Goal: Information Seeking & Learning: Learn about a topic

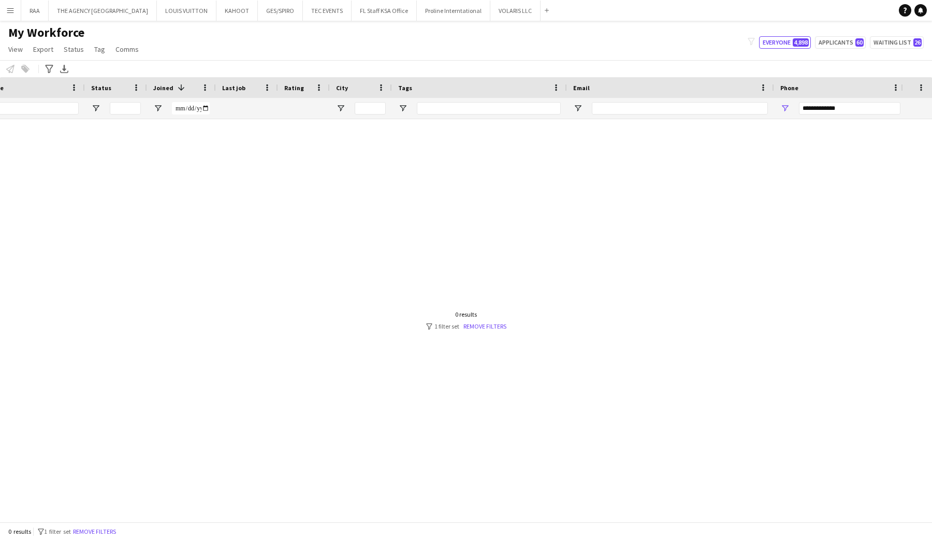
scroll to position [0, 104]
drag, startPoint x: 853, startPoint y: 108, endPoint x: 730, endPoint y: 107, distance: 123.2
click at [730, 107] on div at bounding box center [398, 108] width 1005 height 21
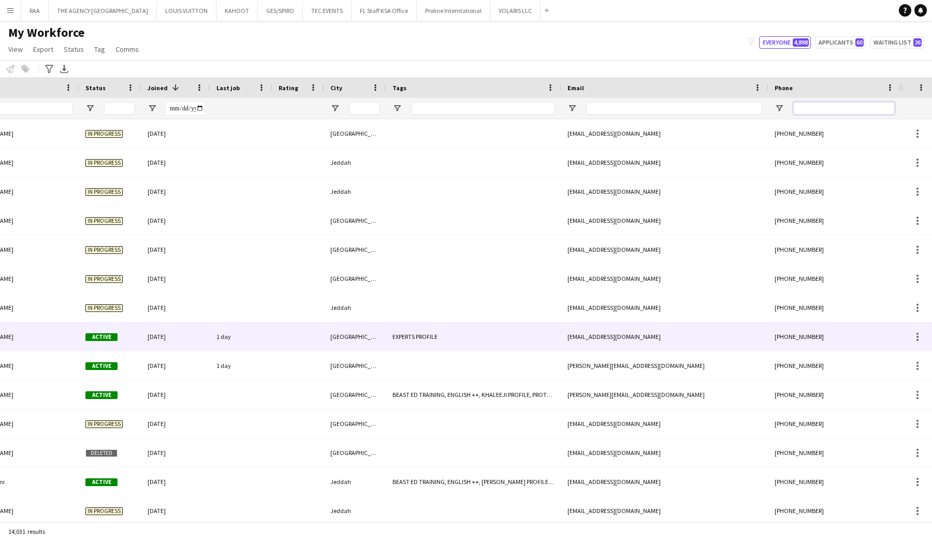
scroll to position [0, 0]
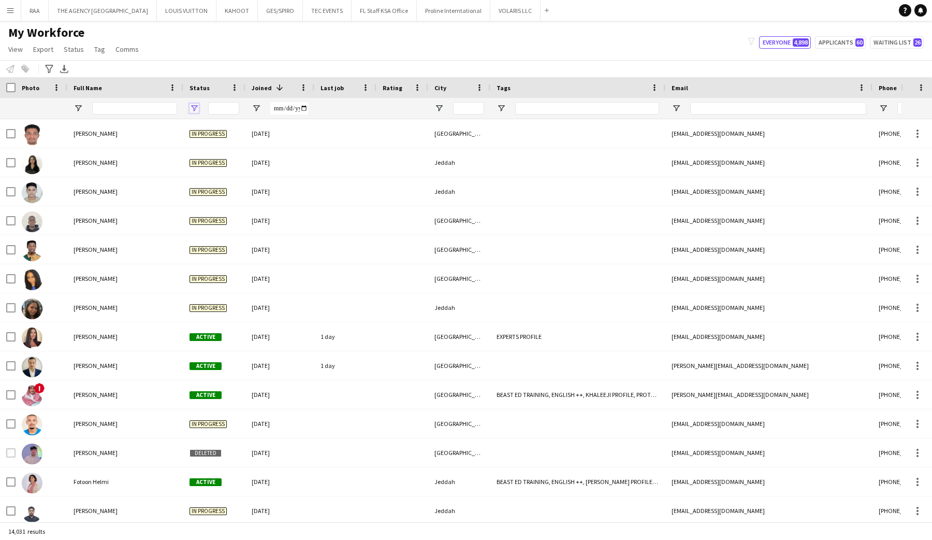
click at [194, 111] on span "Open Filter Menu" at bounding box center [194, 108] width 9 height 9
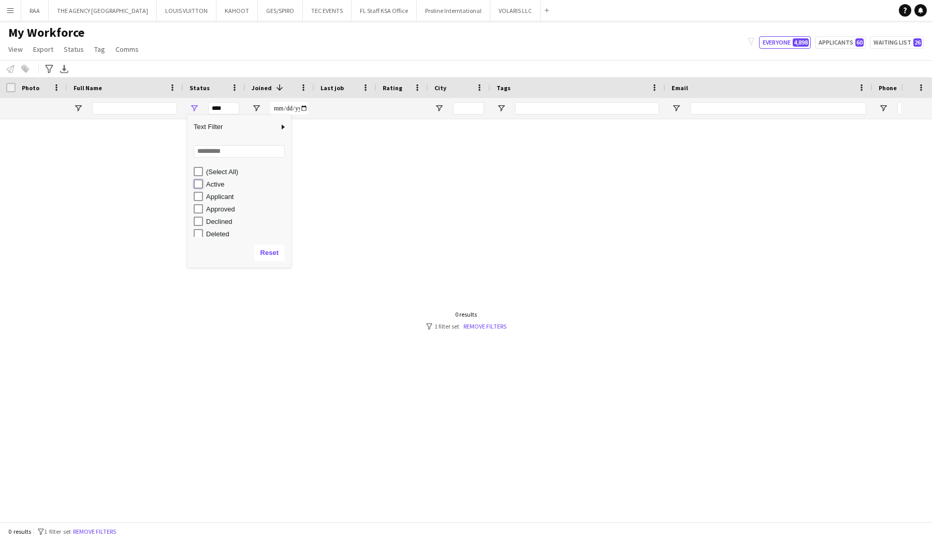
type input "**********"
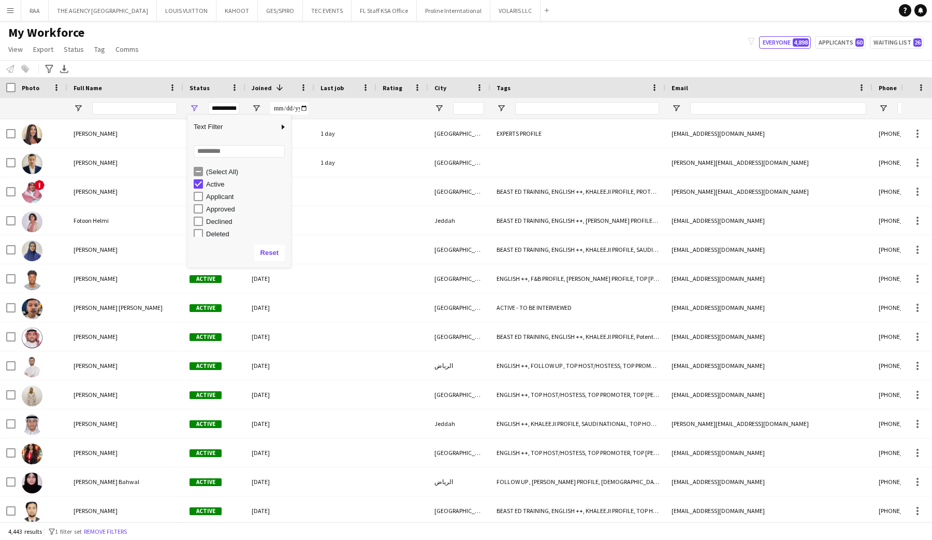
click at [333, 41] on div "My Workforce View Views Default view Basic Export View Full Name TAGS Test New …" at bounding box center [466, 42] width 932 height 35
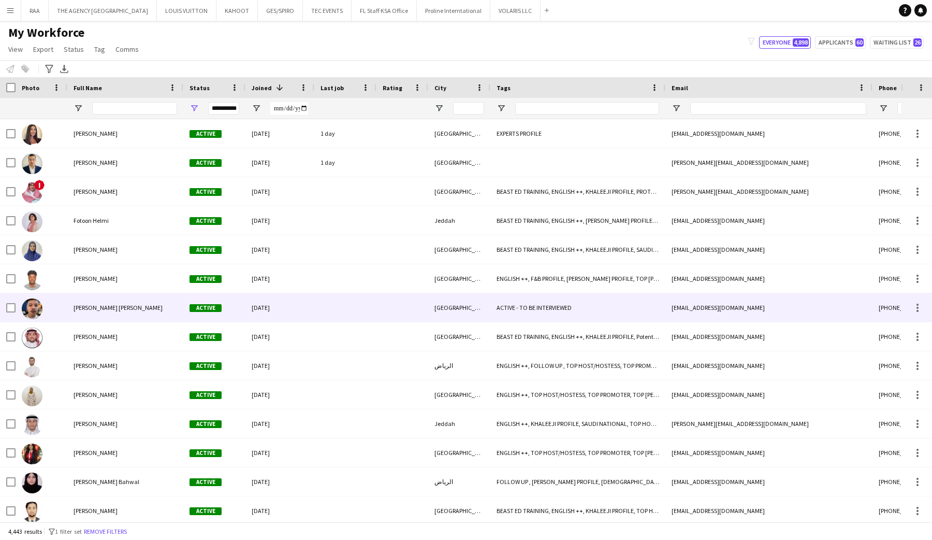
scroll to position [26, 0]
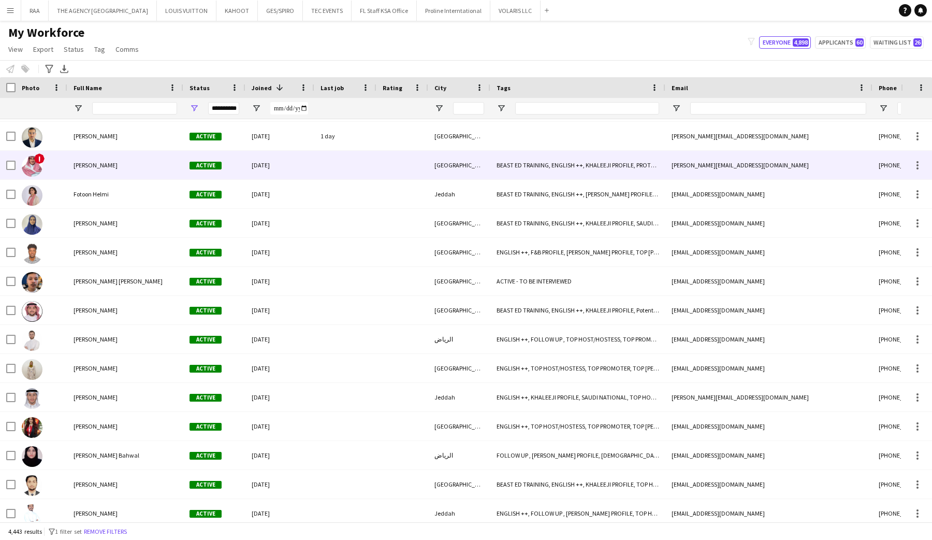
click at [114, 173] on div "[PERSON_NAME]" at bounding box center [125, 165] width 116 height 28
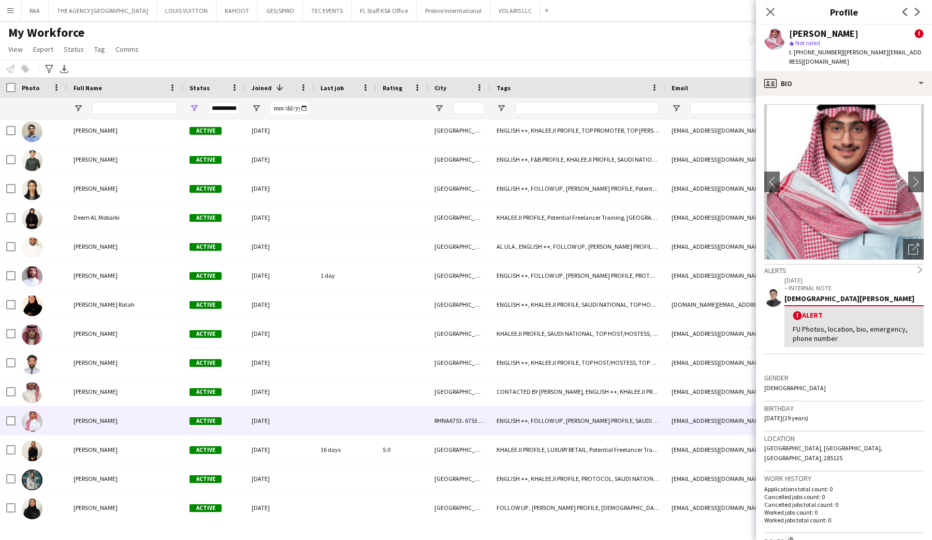
scroll to position [1709, 0]
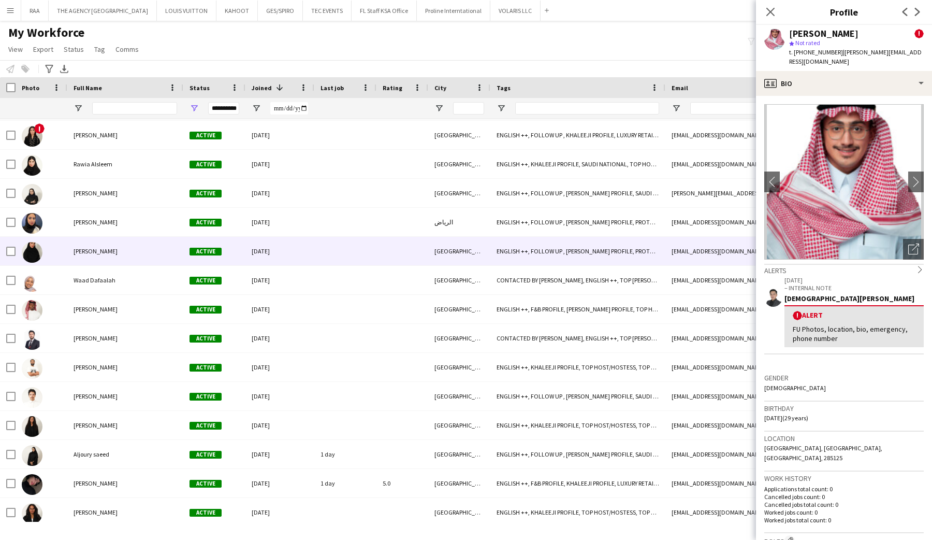
click at [92, 242] on div "[PERSON_NAME]" at bounding box center [125, 251] width 116 height 28
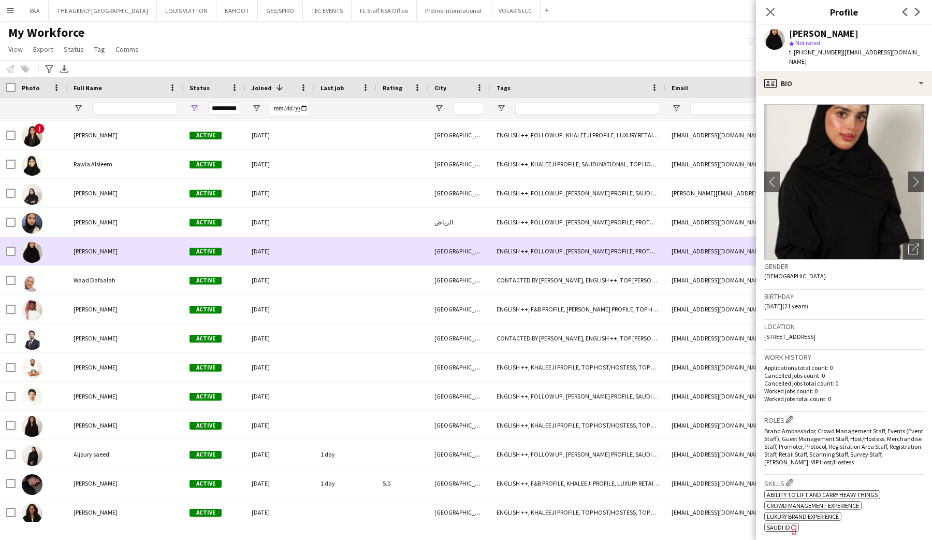
scroll to position [0, 0]
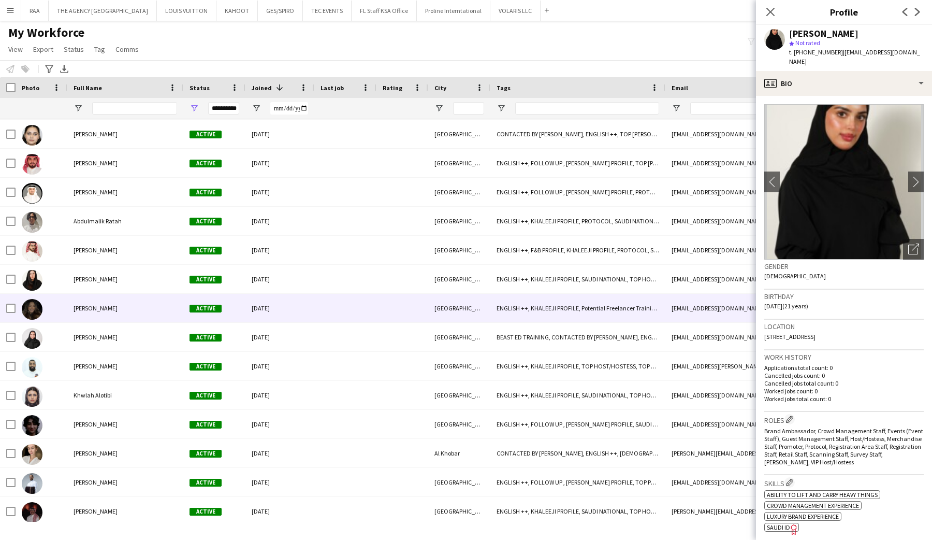
click at [86, 314] on div "[PERSON_NAME]" at bounding box center [125, 308] width 116 height 28
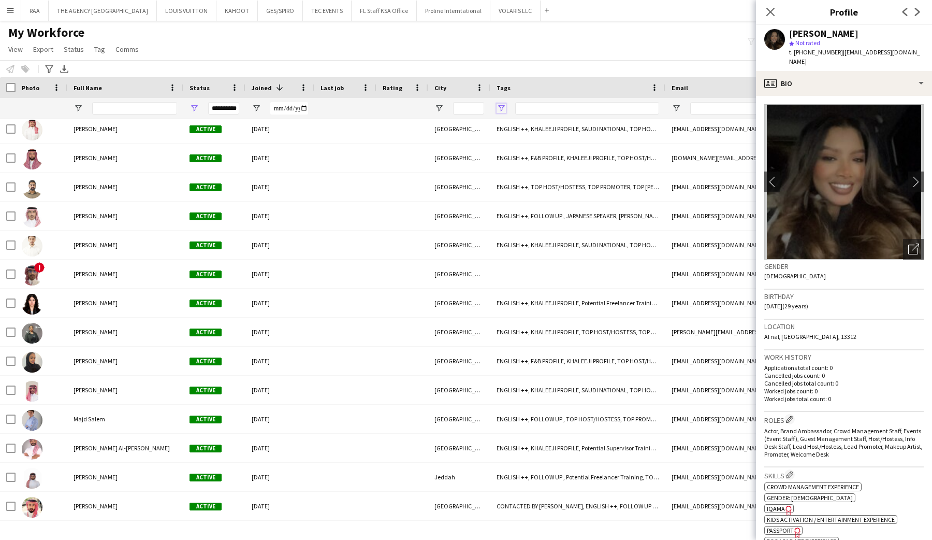
click at [500, 110] on span "Open Filter Menu" at bounding box center [501, 108] width 9 height 9
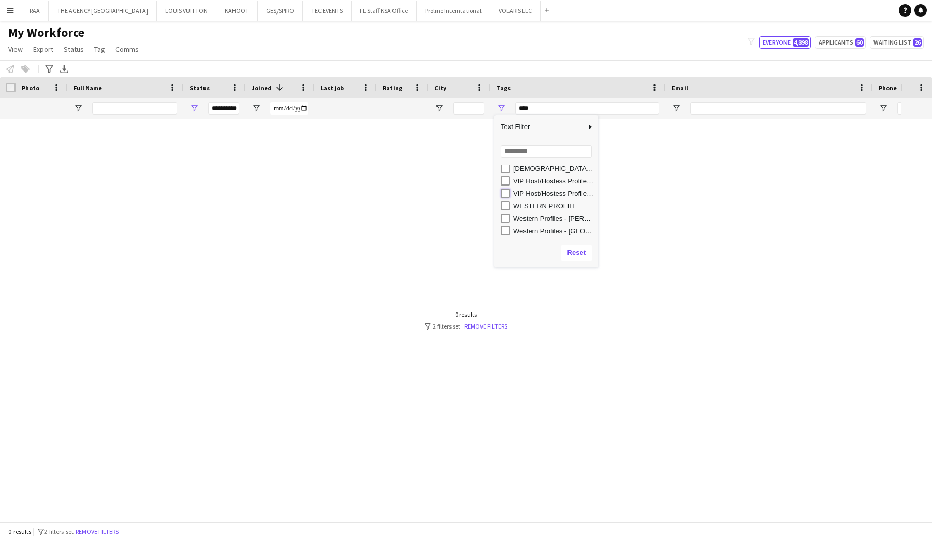
type input "**********"
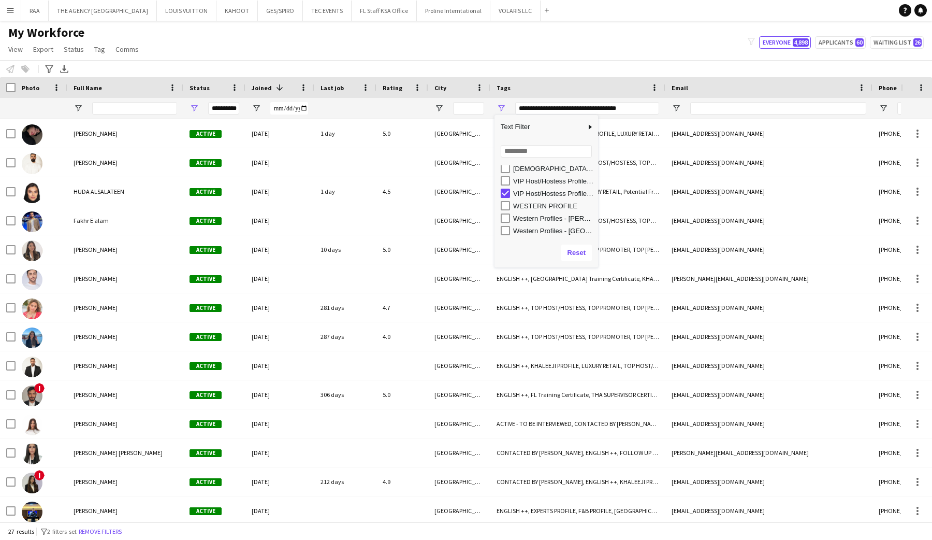
click at [574, 45] on div "My Workforce View Views Default view Basic Export View Full Name TAGS Test New …" at bounding box center [466, 42] width 932 height 35
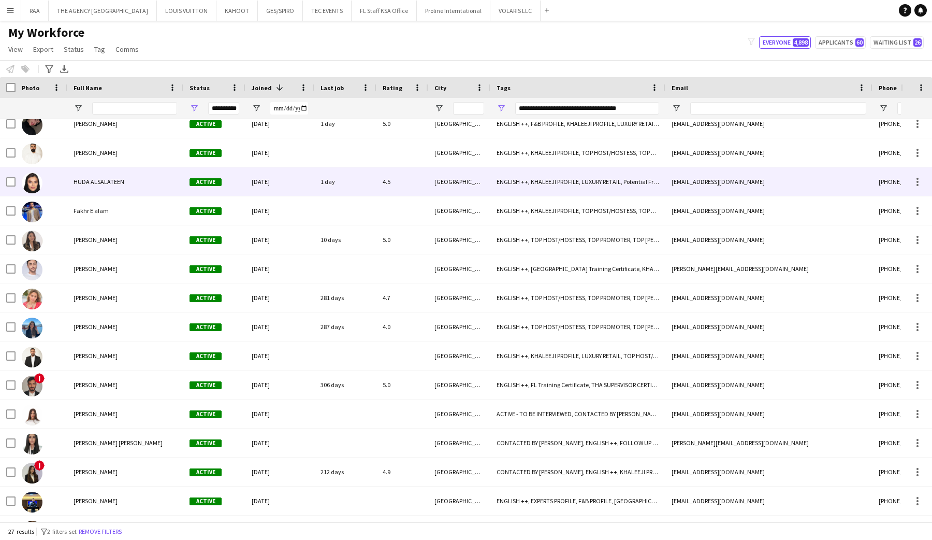
click at [112, 193] on div "HUDA ALSALATEEN" at bounding box center [125, 181] width 116 height 28
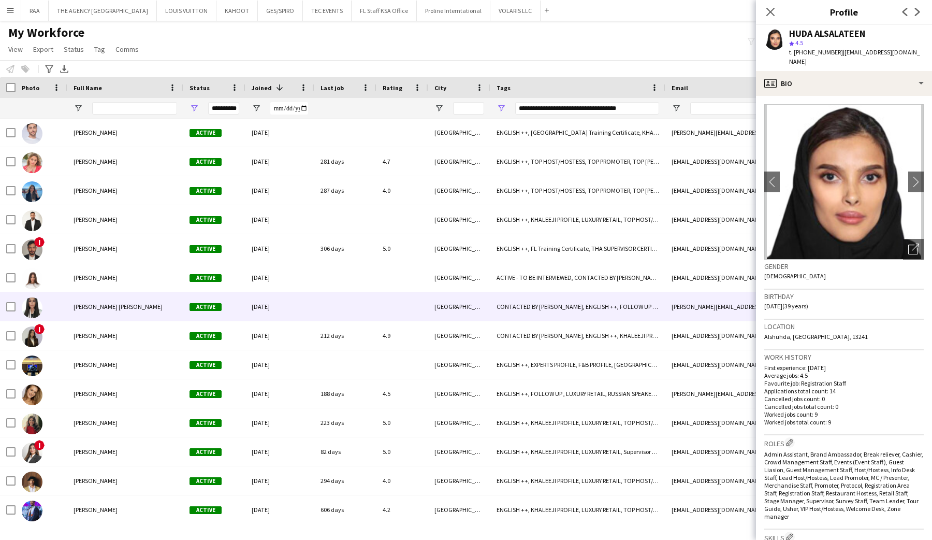
click at [99, 304] on div "[PERSON_NAME] [PERSON_NAME]" at bounding box center [125, 306] width 116 height 28
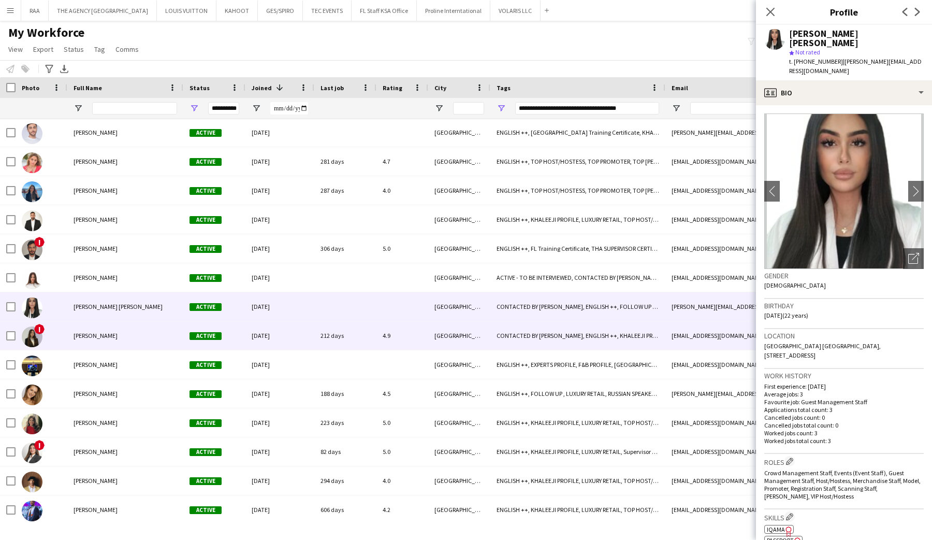
click at [101, 340] on div "[PERSON_NAME]" at bounding box center [125, 335] width 116 height 28
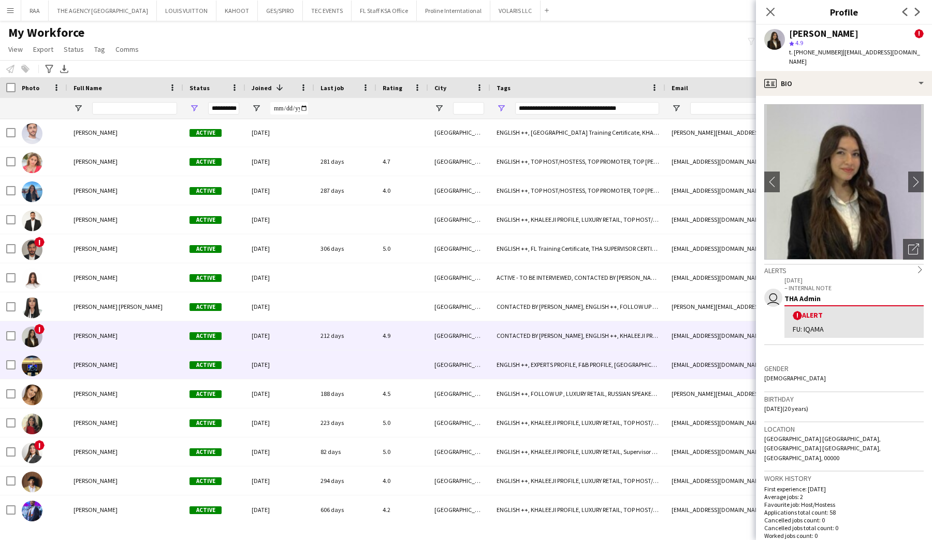
click at [105, 362] on span "[PERSON_NAME]" at bounding box center [96, 364] width 44 height 8
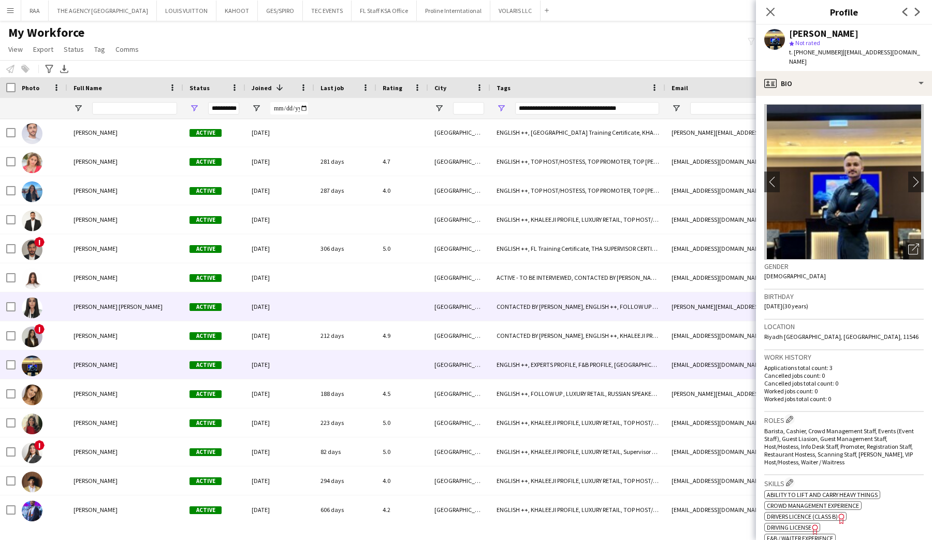
click at [113, 306] on div "[PERSON_NAME] [PERSON_NAME]" at bounding box center [125, 306] width 116 height 28
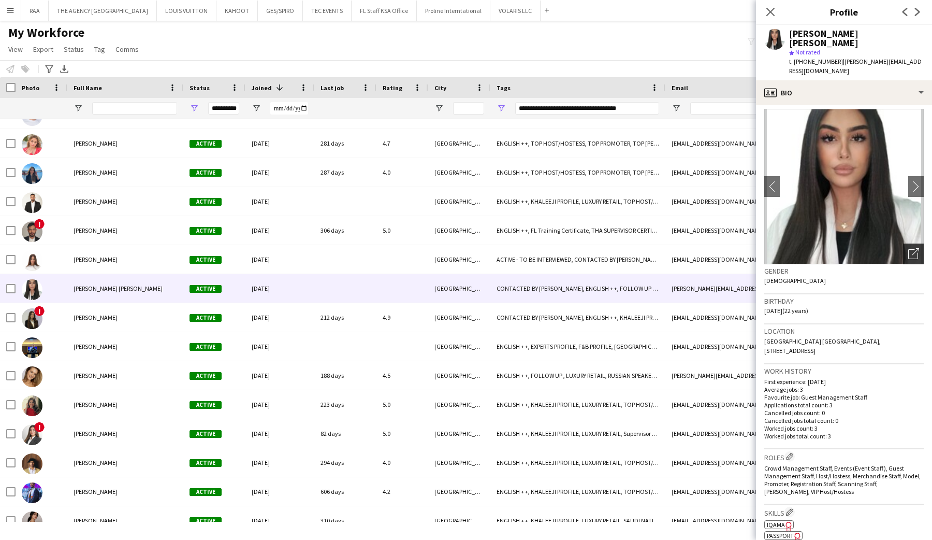
click at [916, 243] on div "Open photos pop-in" at bounding box center [913, 253] width 21 height 21
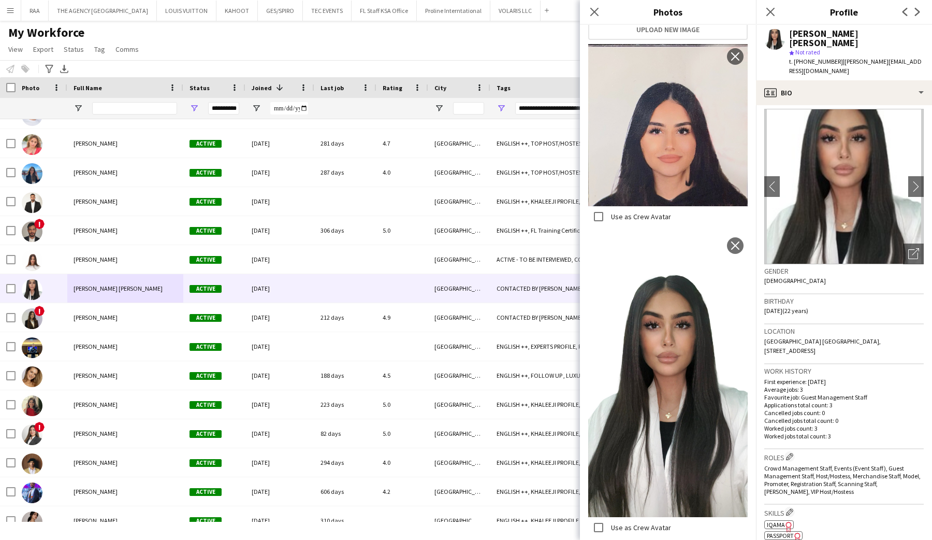
click at [653, 323] on img at bounding box center [667, 375] width 159 height 284
drag, startPoint x: 788, startPoint y: 36, endPoint x: 807, endPoint y: 35, distance: 18.6
click at [807, 35] on div "[PERSON_NAME] [PERSON_NAME] star Not rated t. [PHONE_NUMBER] | [PERSON_NAME][EM…" at bounding box center [844, 52] width 176 height 55
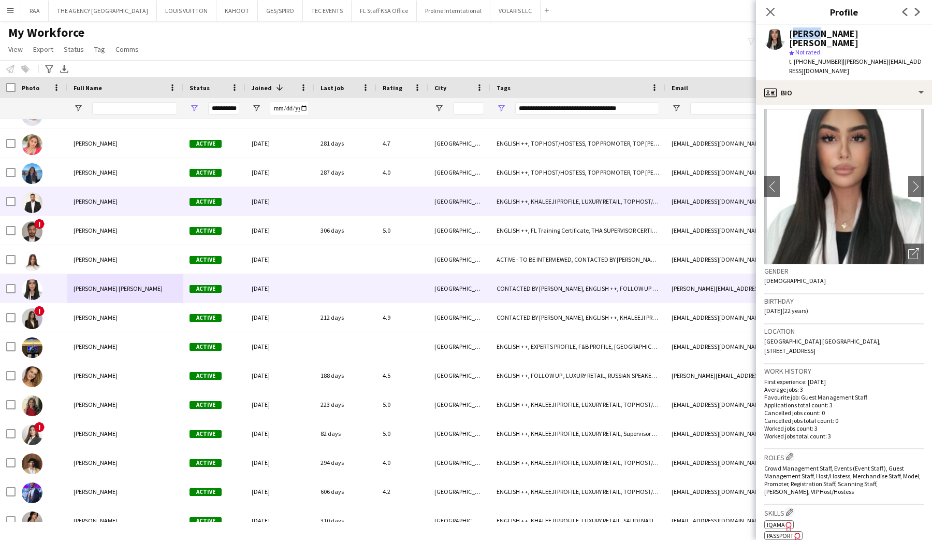
copy div "[PERSON_NAME]"
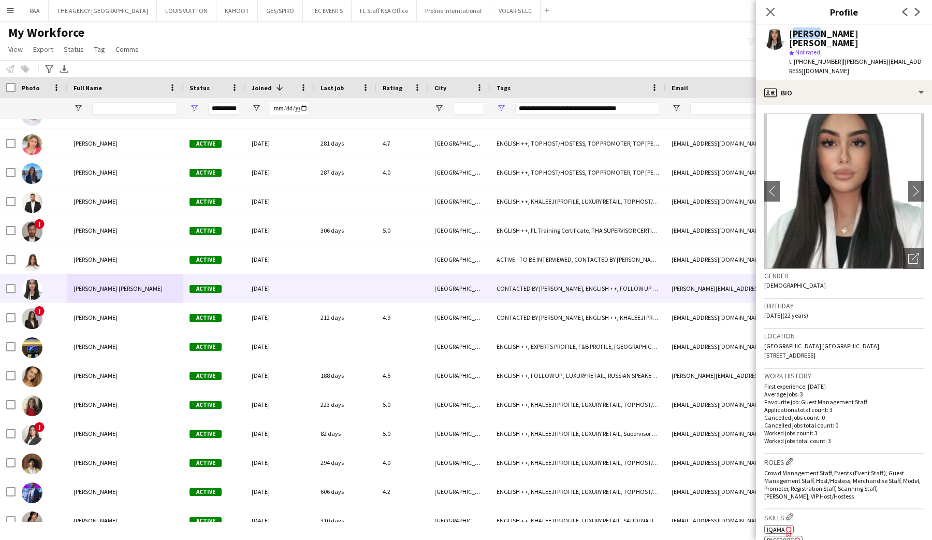
drag, startPoint x: 763, startPoint y: 296, endPoint x: 805, endPoint y: 298, distance: 42.5
click at [792, 298] on app-crew-profile-bio "chevron-left chevron-right Open photos pop-in Gender [DEMOGRAPHIC_DATA] Birthda…" at bounding box center [844, 322] width 176 height 434
copy span "[DATE]"
click at [922, 269] on div "Gender [DEMOGRAPHIC_DATA]" at bounding box center [843, 284] width 159 height 30
drag, startPoint x: 922, startPoint y: 244, endPoint x: 870, endPoint y: 261, distance: 54.7
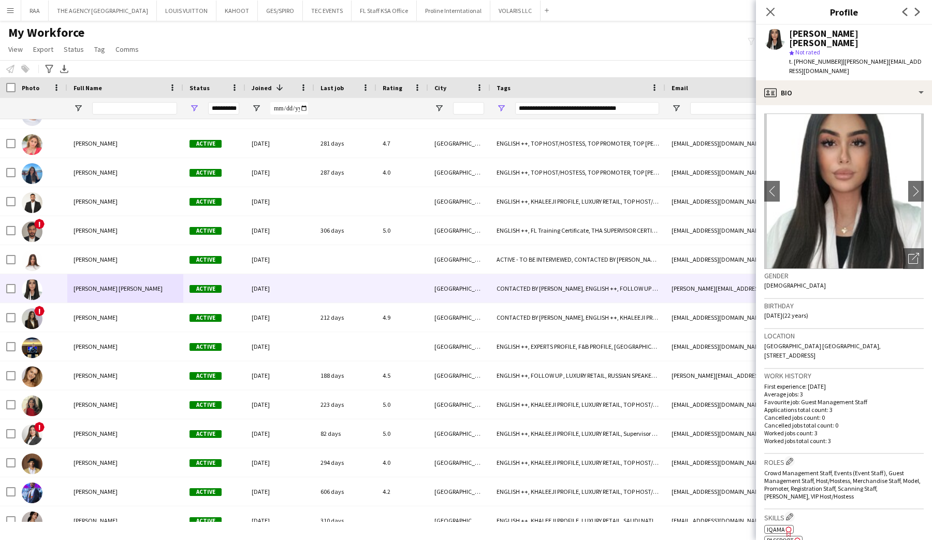
click at [922, 248] on div "Open photos pop-in" at bounding box center [913, 258] width 21 height 21
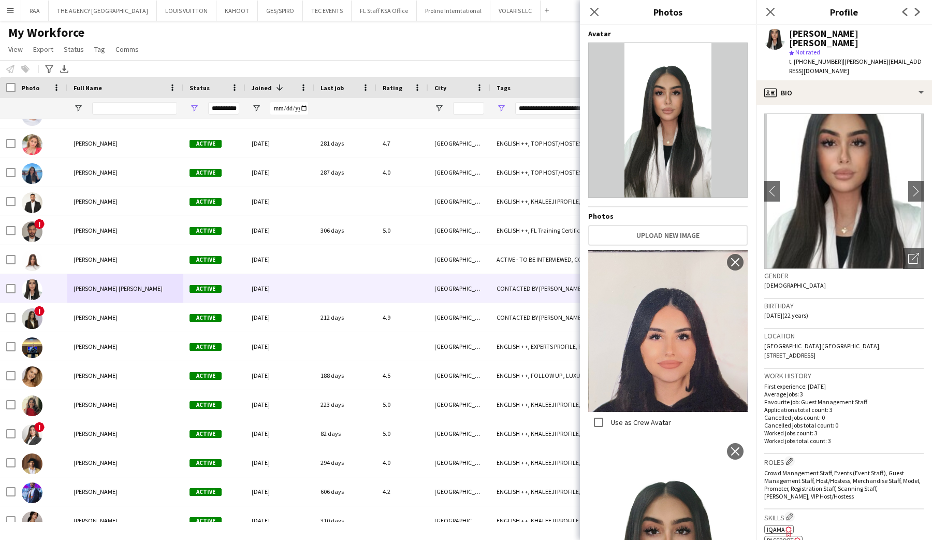
scroll to position [206, 0]
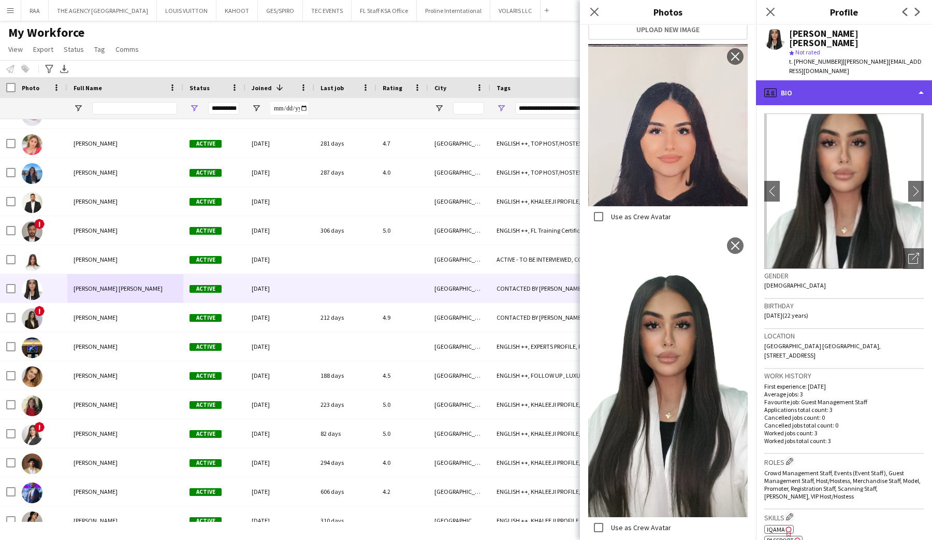
click at [811, 80] on div "profile Bio" at bounding box center [844, 92] width 176 height 25
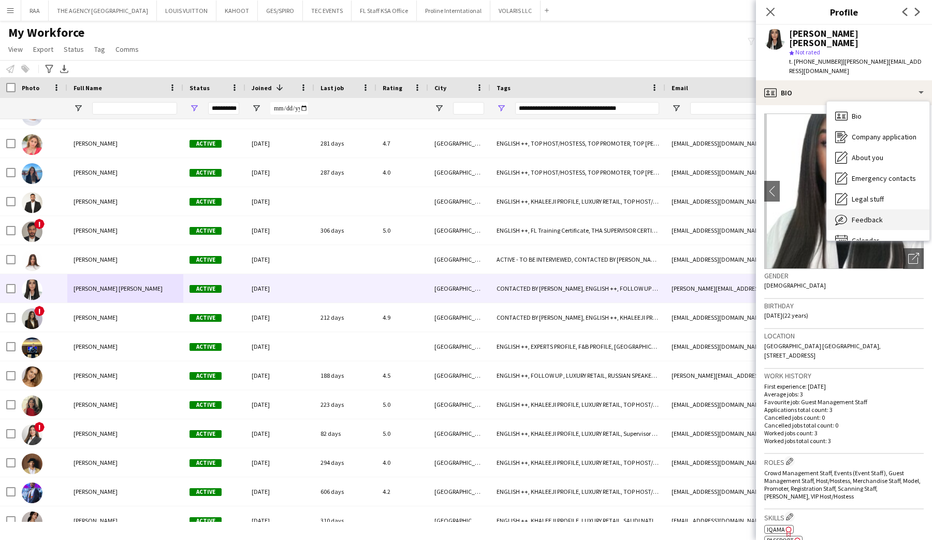
click at [860, 209] on div "Feedback Feedback" at bounding box center [878, 219] width 103 height 21
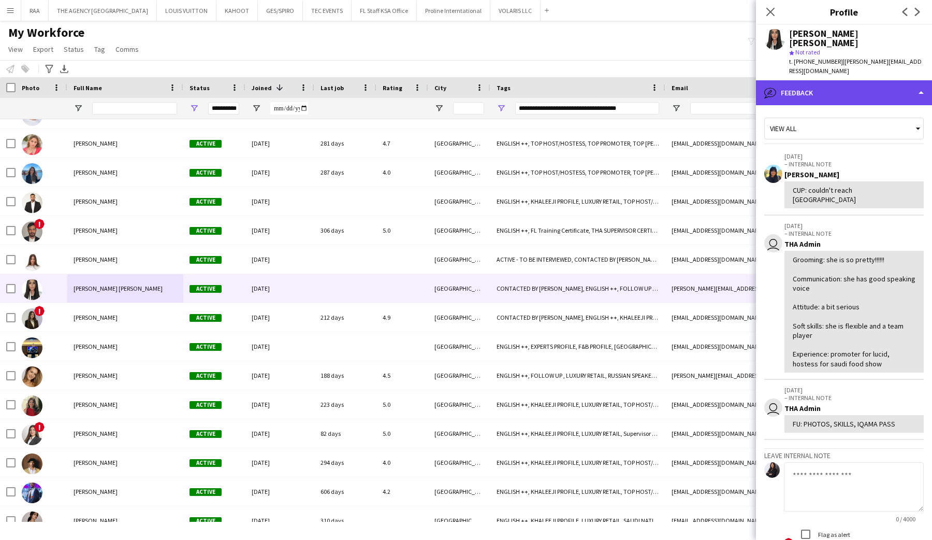
click at [835, 84] on div "bubble-pencil Feedback" at bounding box center [844, 92] width 176 height 25
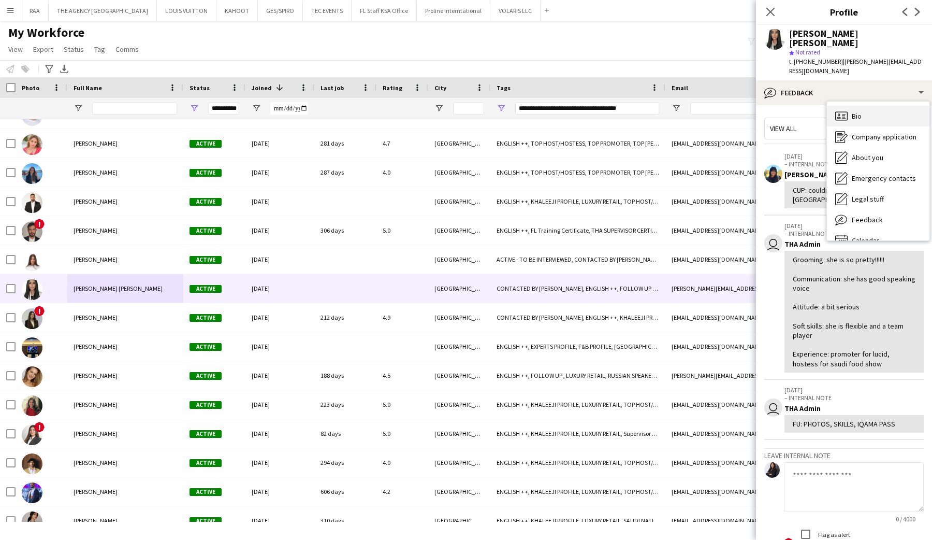
click at [837, 111] on icon at bounding box center [841, 115] width 12 height 9
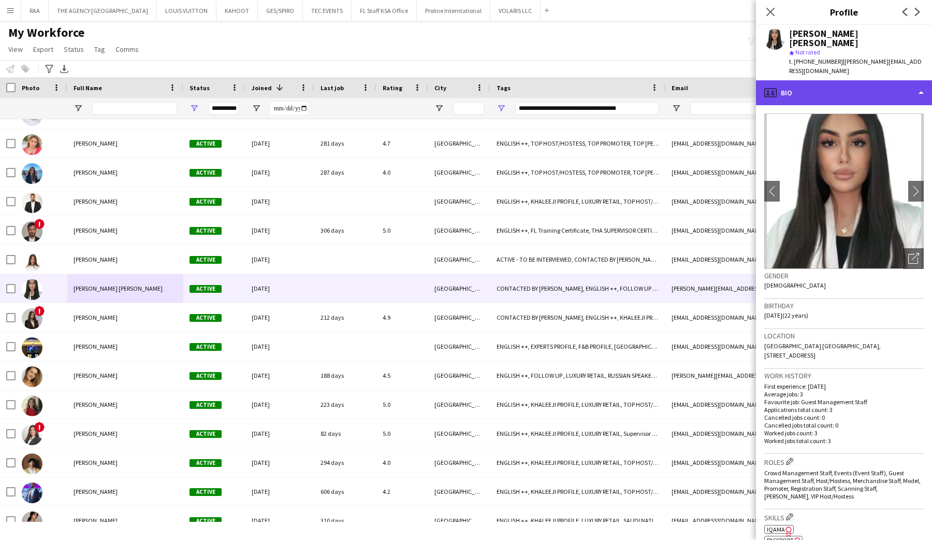
click at [836, 84] on div "profile Bio" at bounding box center [844, 92] width 176 height 25
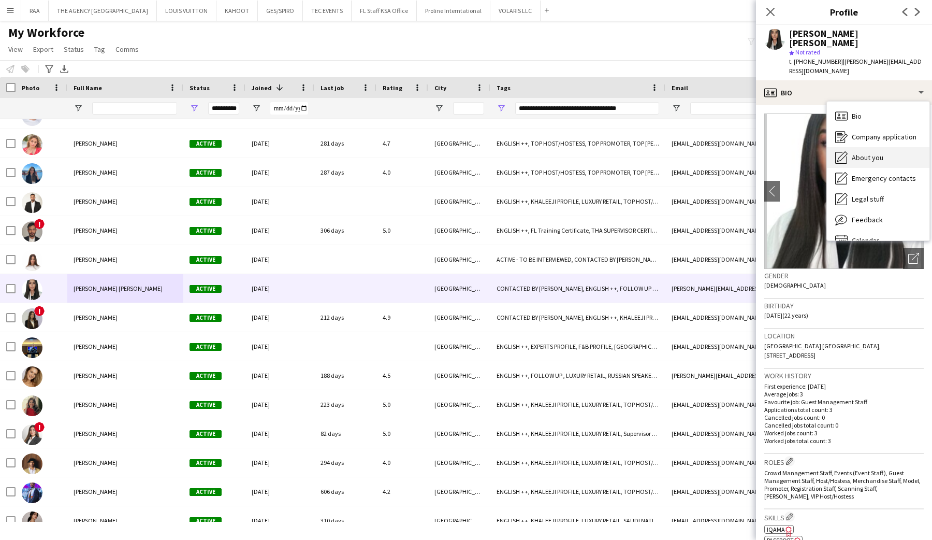
click at [877, 153] on span "About you" at bounding box center [868, 157] width 32 height 9
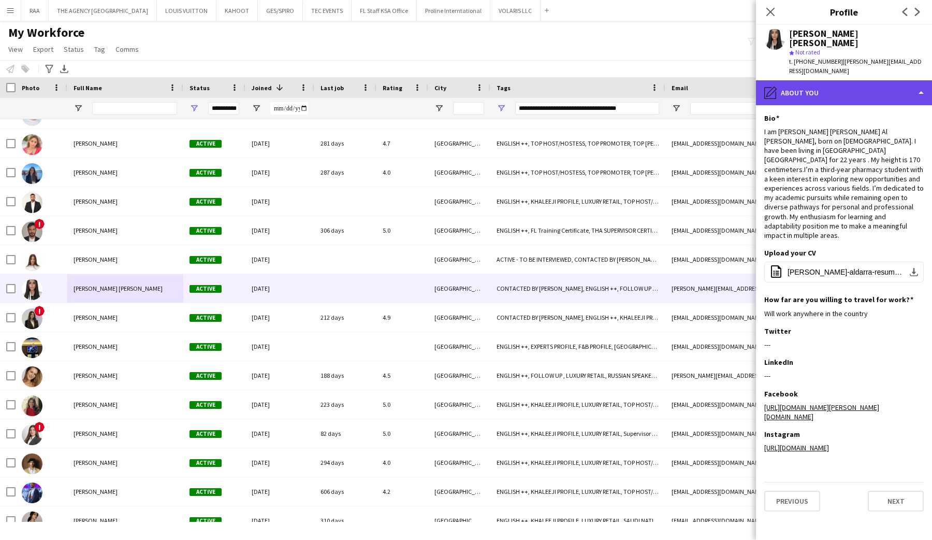
click at [807, 80] on div "pencil4 About you" at bounding box center [844, 92] width 176 height 25
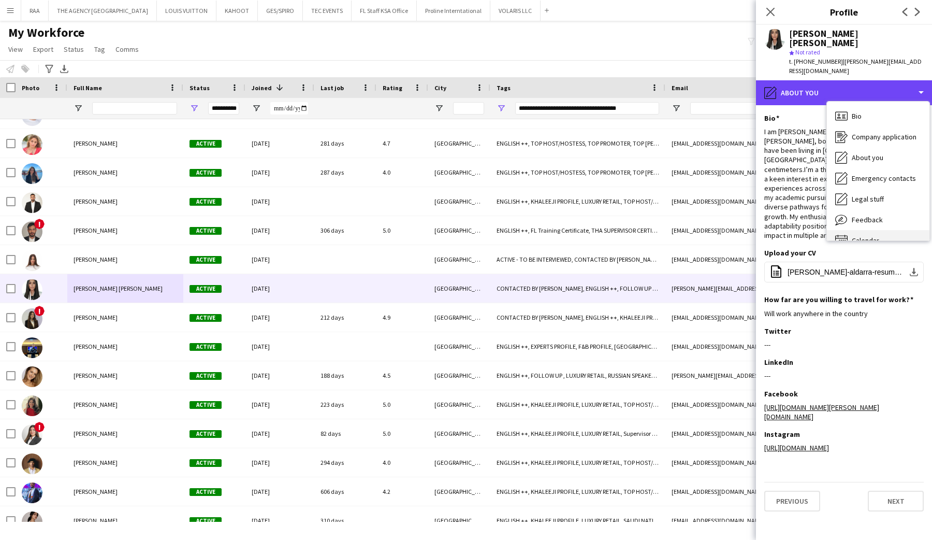
scroll to position [14, 0]
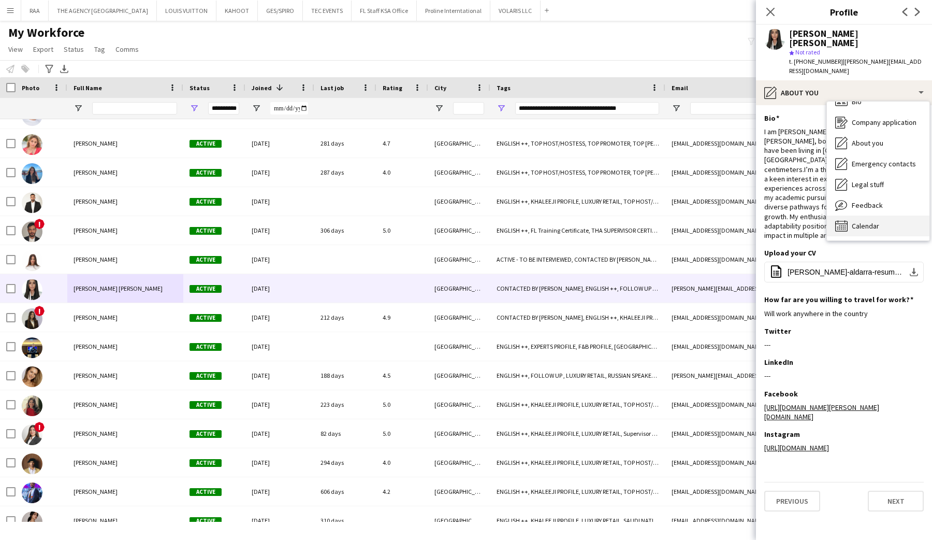
click at [869, 215] on div "Calendar Calendar" at bounding box center [878, 225] width 103 height 21
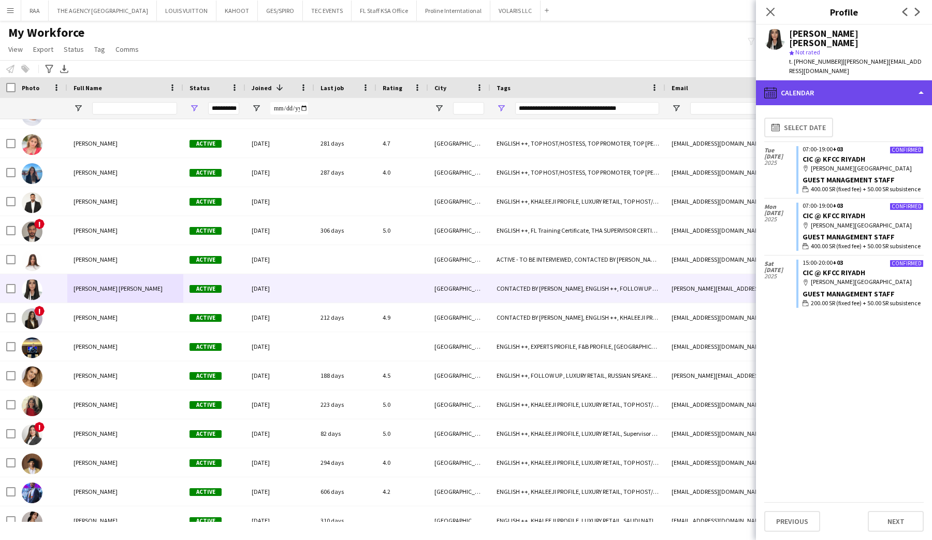
click at [839, 80] on div "calendar-full Calendar" at bounding box center [844, 92] width 176 height 25
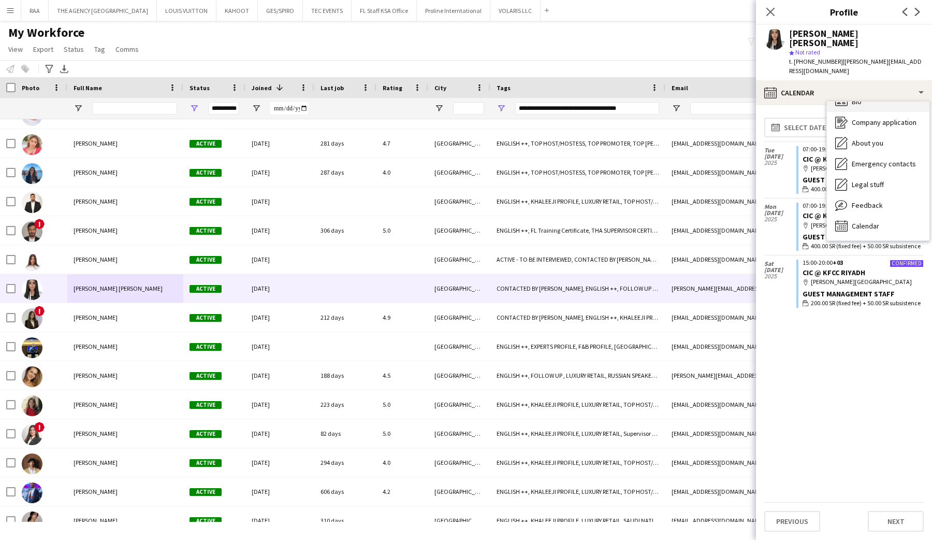
click at [843, 91] on div "Bio Bio" at bounding box center [878, 101] width 103 height 21
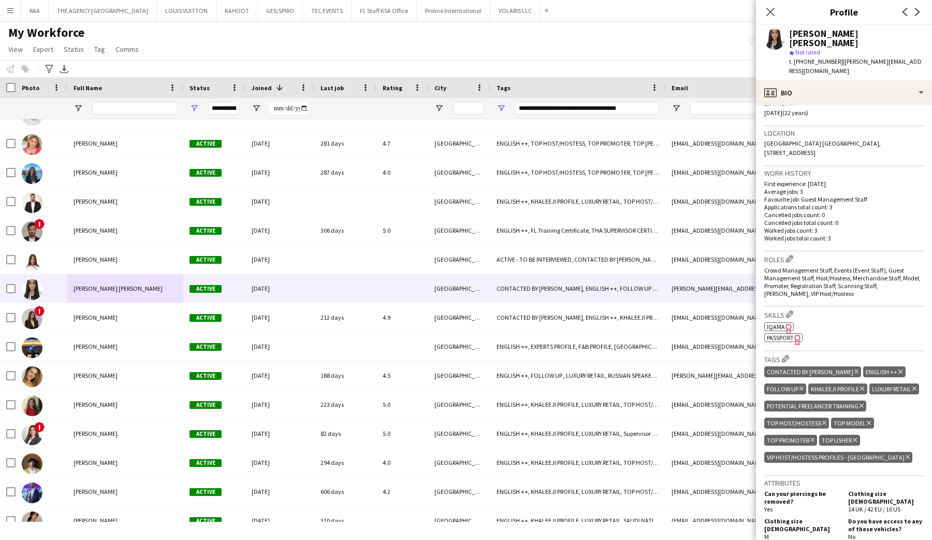
scroll to position [0, 0]
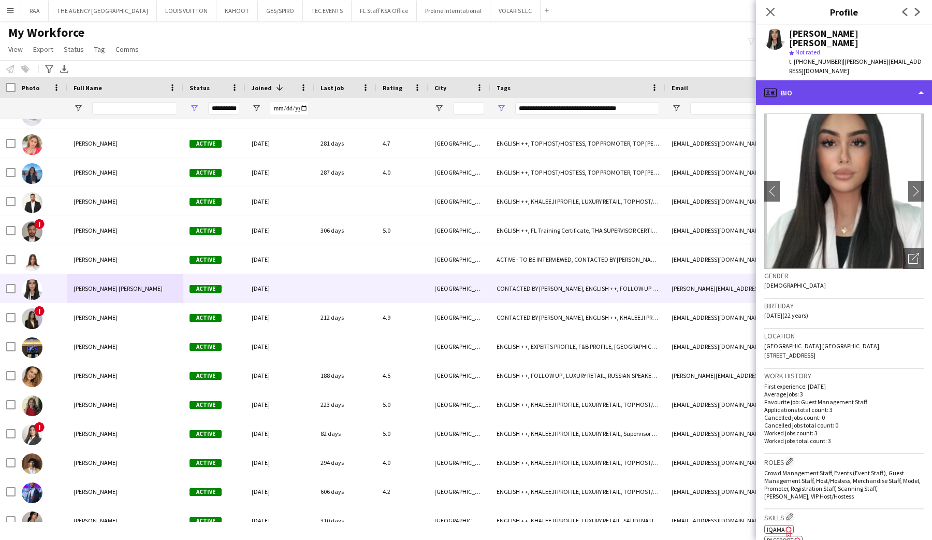
click at [858, 80] on div "profile Bio" at bounding box center [844, 92] width 176 height 25
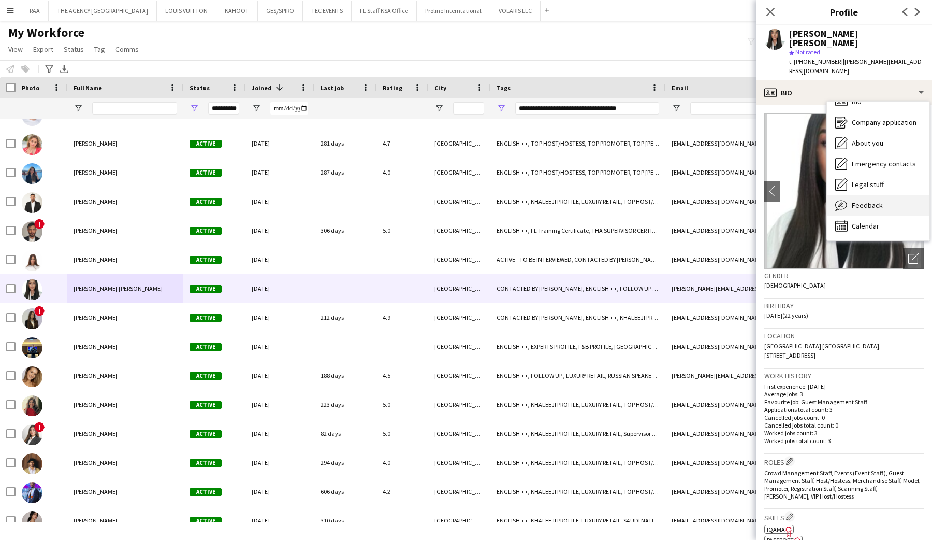
click at [891, 195] on div "Feedback Feedback" at bounding box center [878, 205] width 103 height 21
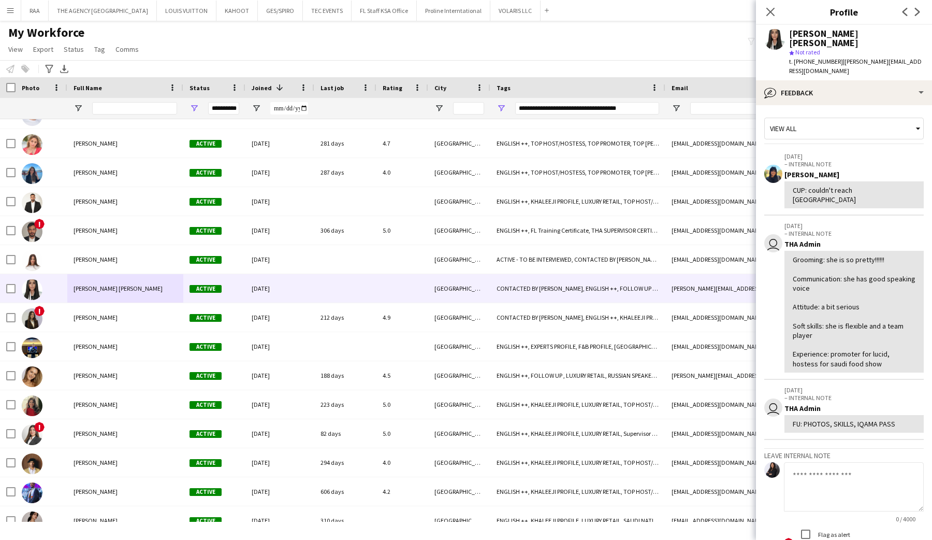
scroll to position [45, 0]
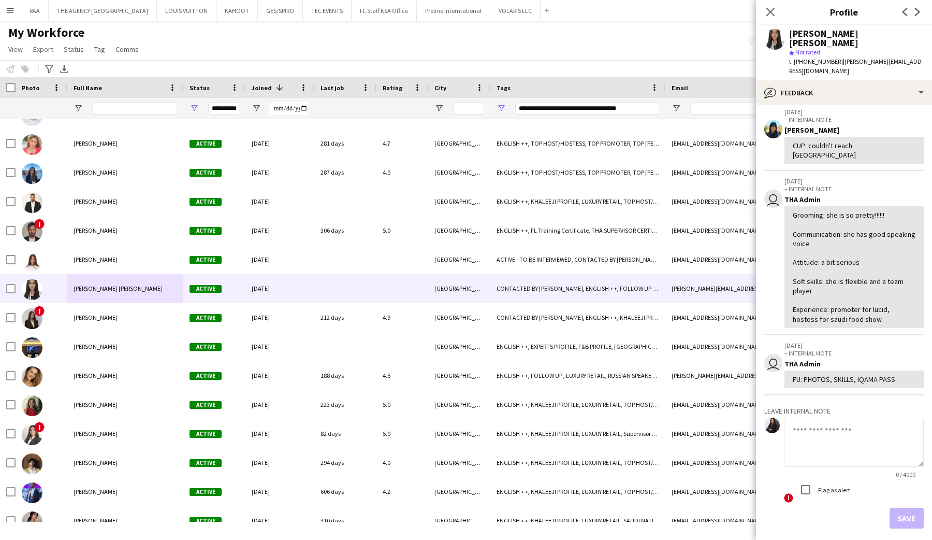
drag, startPoint x: 830, startPoint y: 283, endPoint x: 862, endPoint y: 288, distance: 32.1
click at [856, 288] on div "Grooming: she is so pretty!!!!!! Communication: she has good speaking voice Att…" at bounding box center [854, 266] width 123 height 113
copy div "promoter for lucid, hostess for saudi food show"
click at [805, 84] on div "bubble-pencil Feedback" at bounding box center [844, 92] width 176 height 25
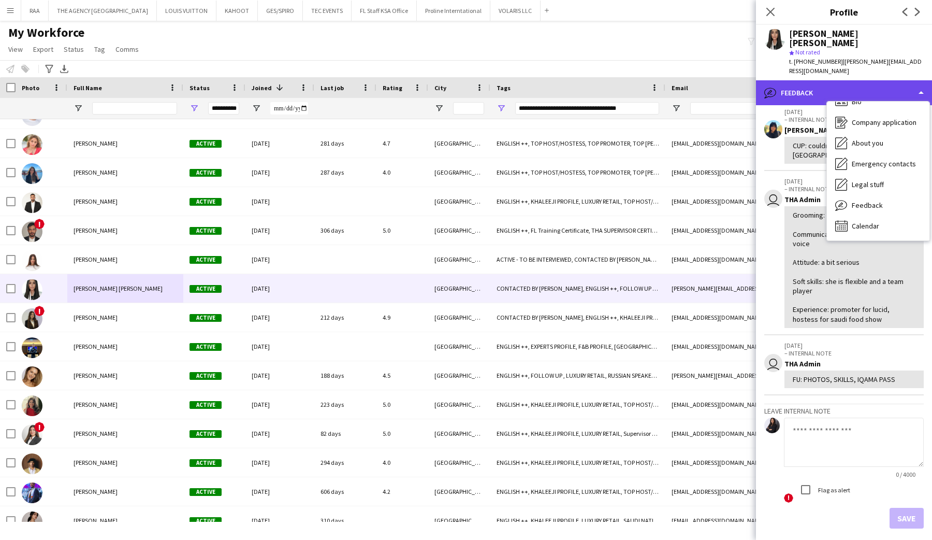
click at [805, 80] on div "bubble-pencil Feedback" at bounding box center [844, 92] width 176 height 25
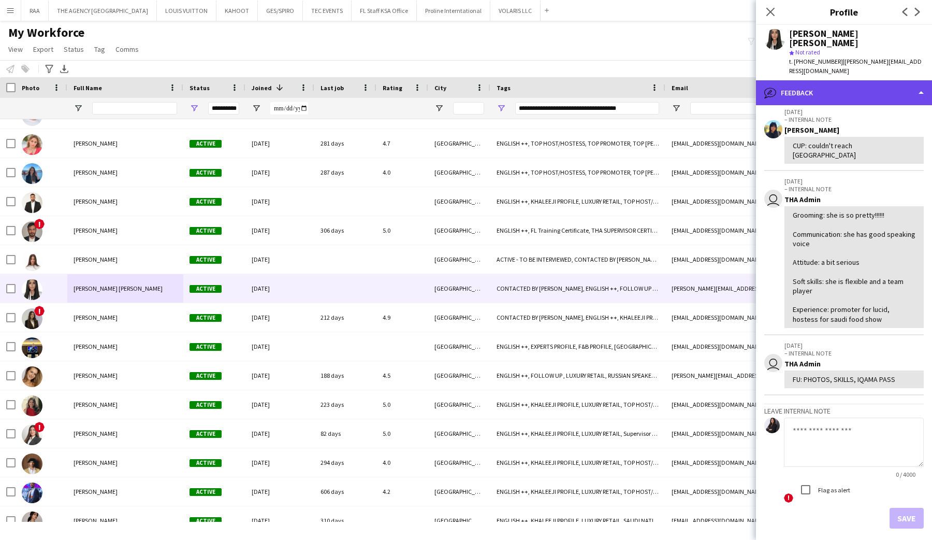
click at [797, 80] on div "bubble-pencil Feedback" at bounding box center [844, 92] width 176 height 25
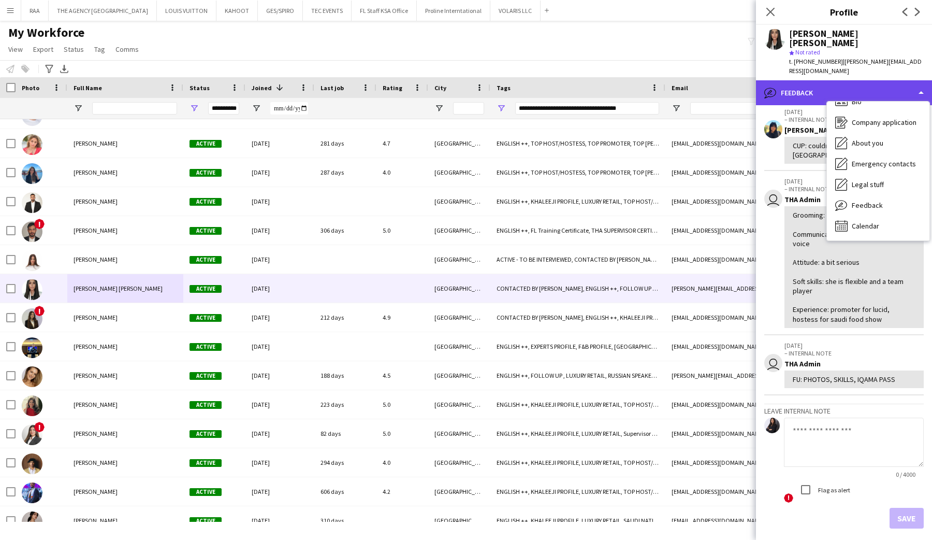
drag, startPoint x: 804, startPoint y: 69, endPoint x: 811, endPoint y: 71, distance: 7.5
click at [804, 80] on div "bubble-pencil Feedback" at bounding box center [844, 92] width 176 height 25
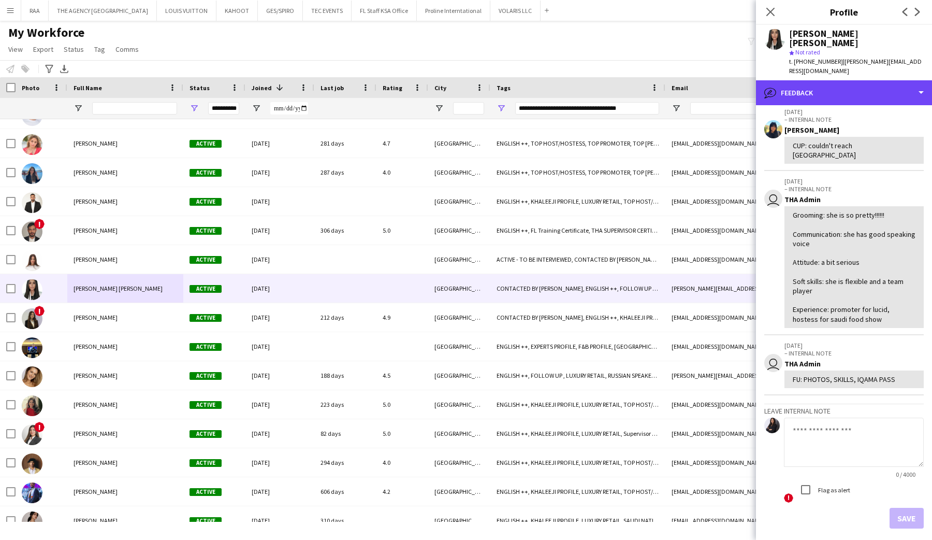
drag, startPoint x: 824, startPoint y: 72, endPoint x: 841, endPoint y: 82, distance: 19.5
click at [823, 80] on div "bubble-pencil Feedback" at bounding box center [844, 92] width 176 height 25
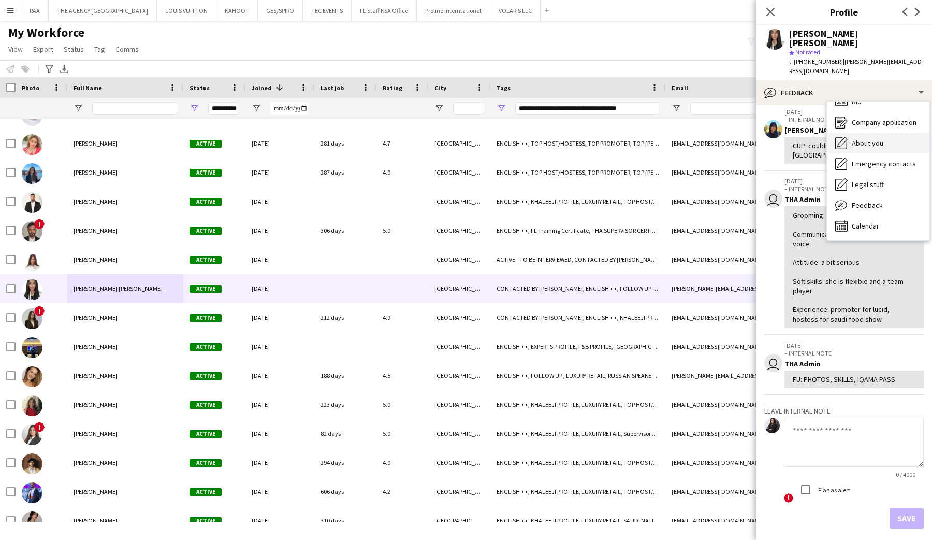
click at [868, 133] on div "About you About you" at bounding box center [878, 143] width 103 height 21
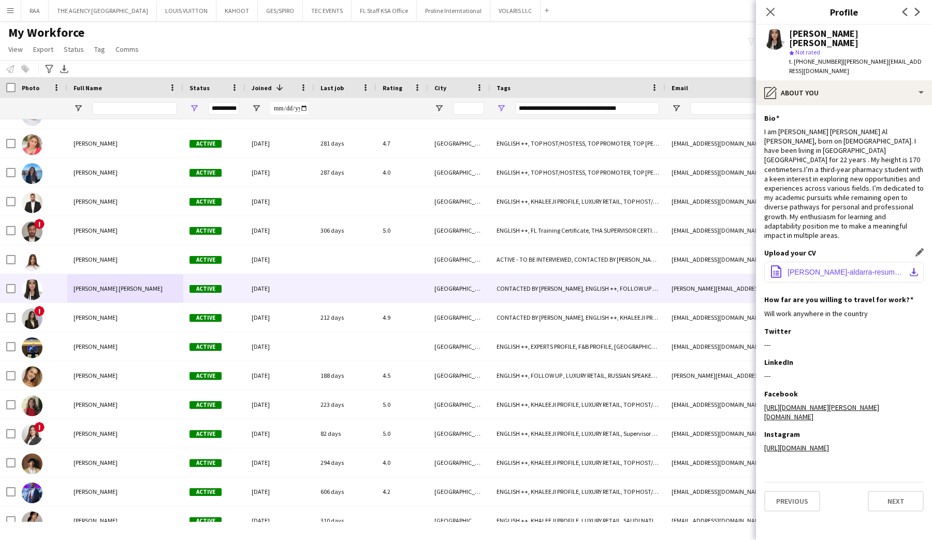
click at [825, 268] on span "[PERSON_NAME]-aldarra-resume (3)new copy.docx" at bounding box center [846, 272] width 117 height 8
click at [777, 11] on div "Close pop-in" at bounding box center [770, 12] width 29 height 24
drag, startPoint x: 773, startPoint y: 12, endPoint x: 396, endPoint y: 275, distance: 460.1
click at [773, 12] on icon "Close pop-in" at bounding box center [770, 12] width 8 height 8
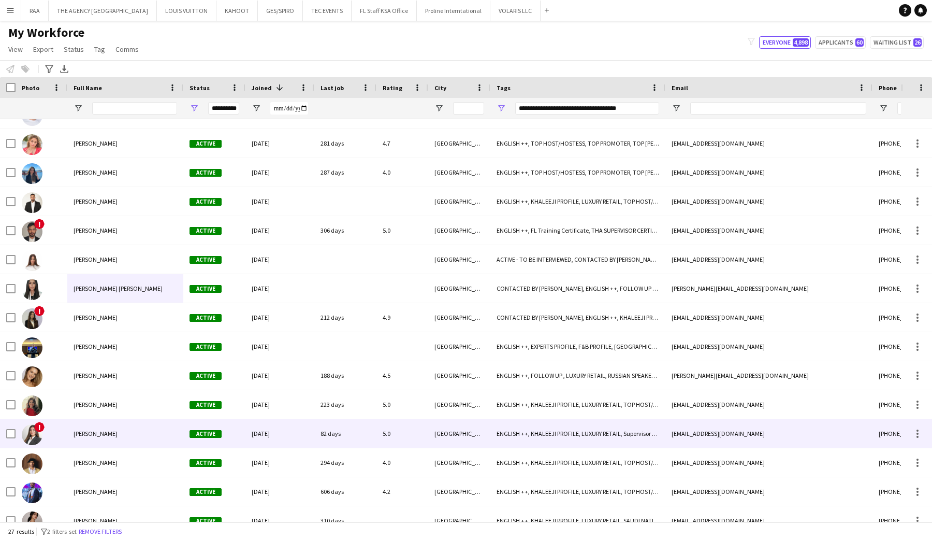
scroll to position [208, 0]
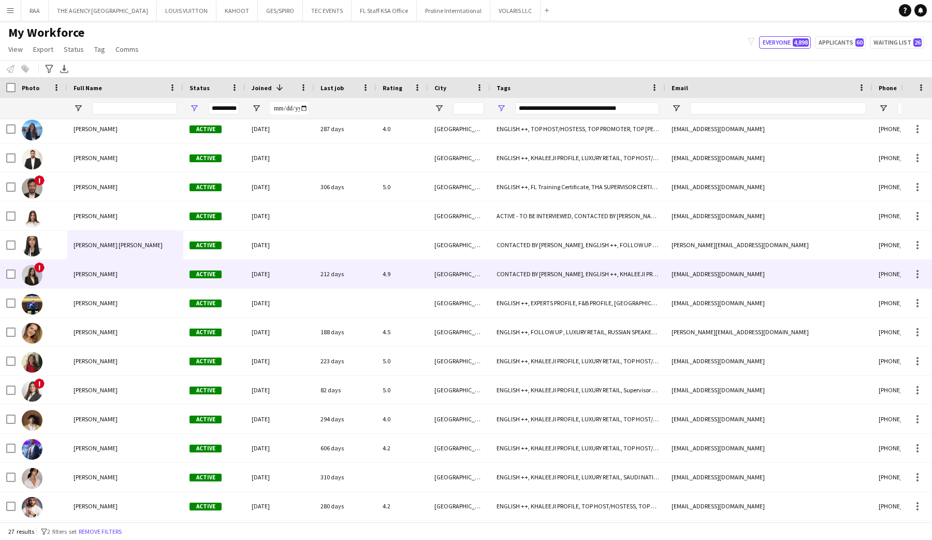
click at [130, 279] on div "[PERSON_NAME]" at bounding box center [125, 273] width 116 height 28
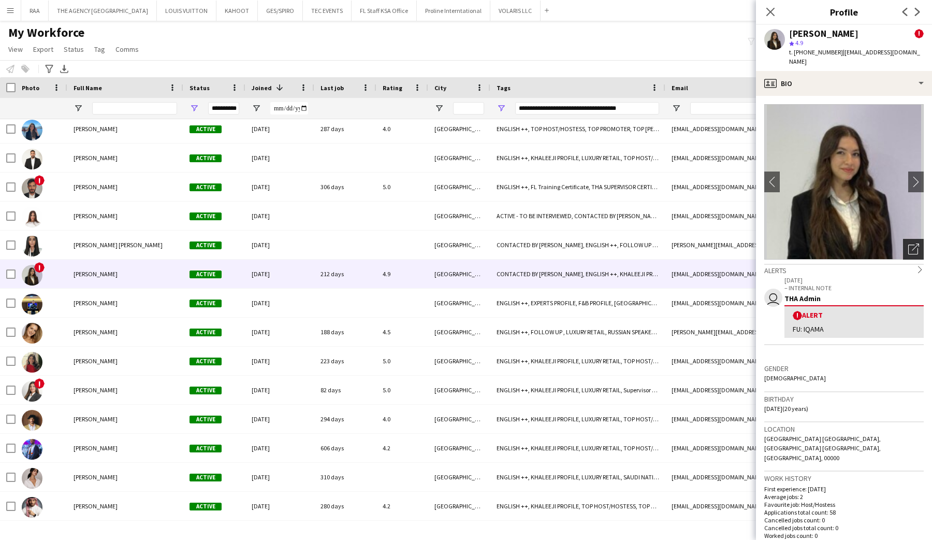
click at [913, 243] on icon "Open photos pop-in" at bounding box center [913, 248] width 11 height 11
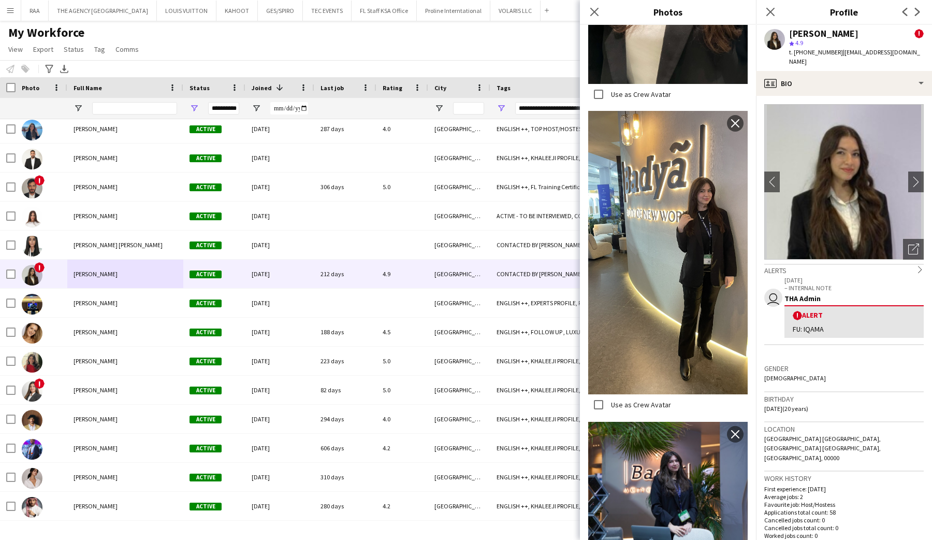
scroll to position [642, 0]
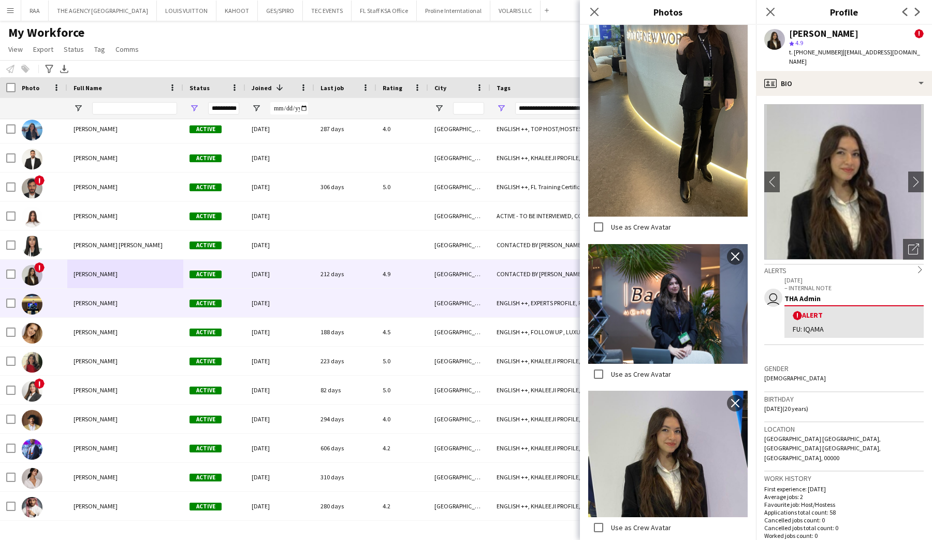
click at [129, 305] on div "[PERSON_NAME]" at bounding box center [125, 302] width 116 height 28
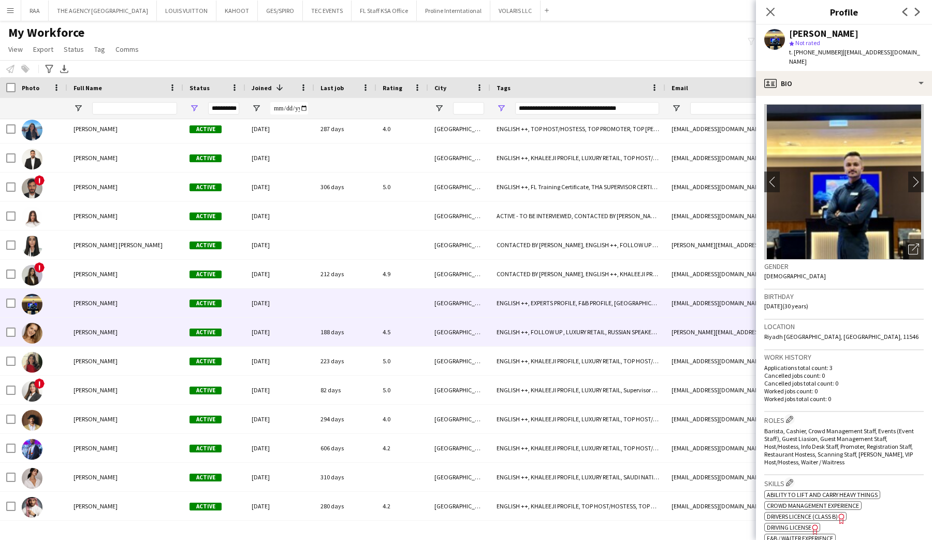
click at [134, 343] on div "[PERSON_NAME]" at bounding box center [125, 331] width 116 height 28
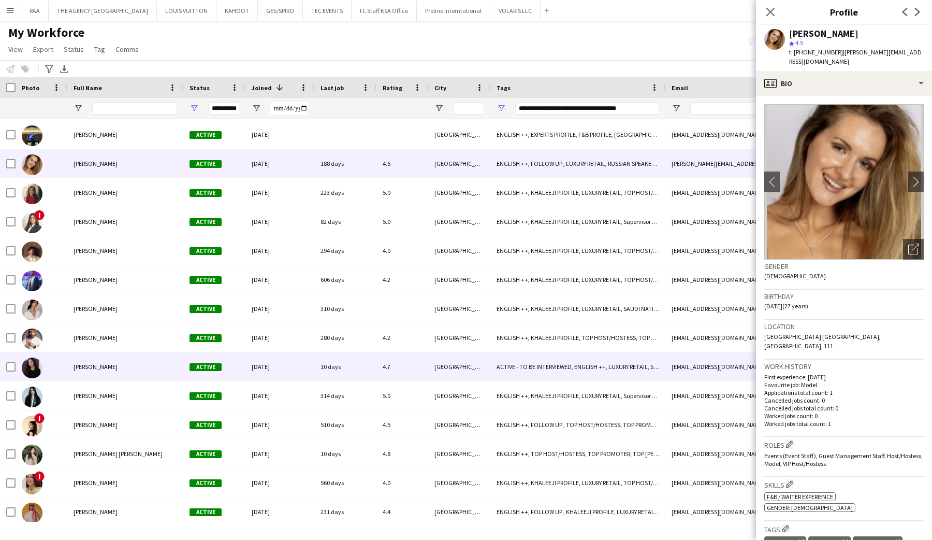
scroll to position [381, 0]
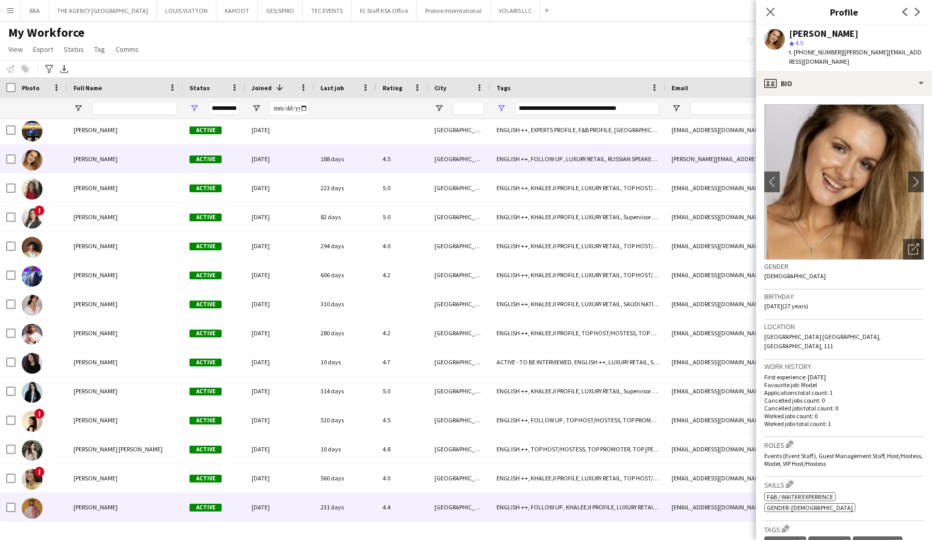
click at [111, 479] on div "[PERSON_NAME]" at bounding box center [125, 477] width 116 height 28
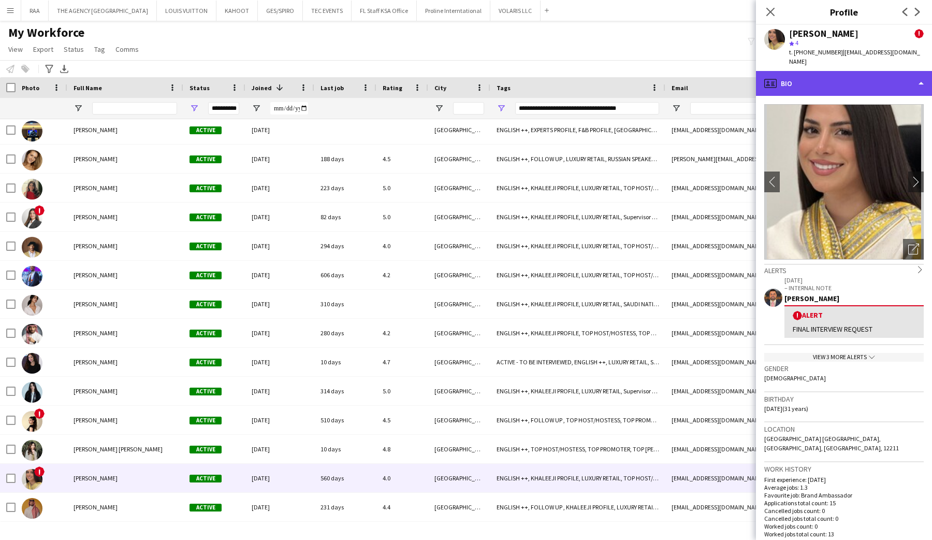
click at [860, 81] on div "profile Bio" at bounding box center [844, 83] width 176 height 25
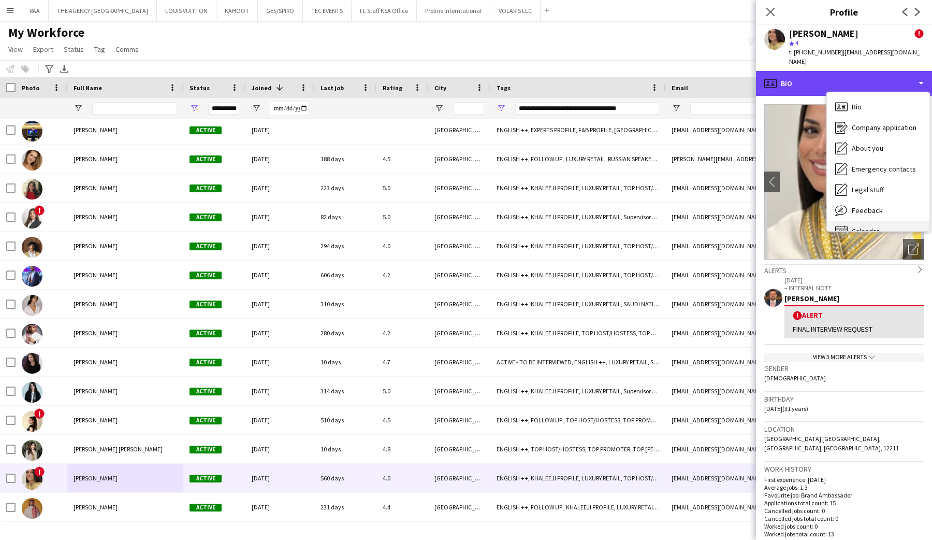
scroll to position [14, 0]
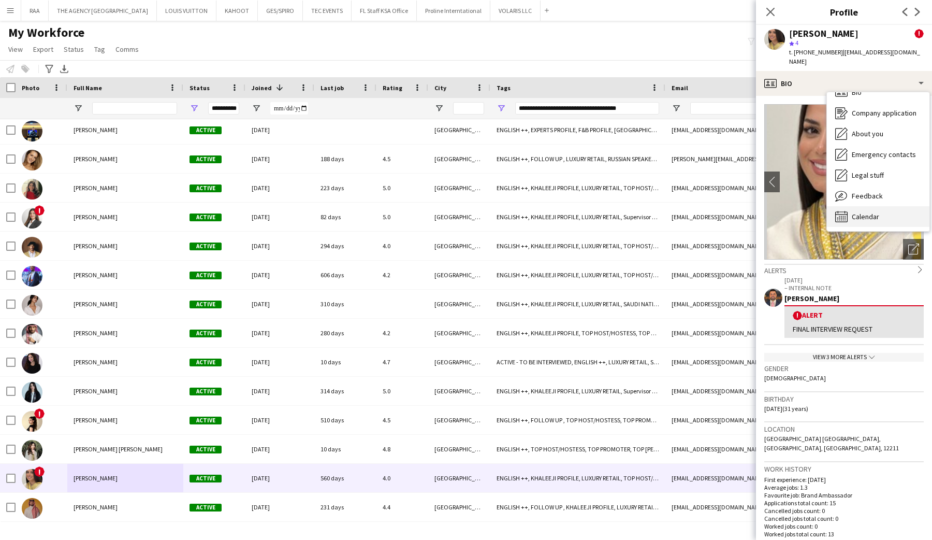
click at [856, 212] on span "Calendar" at bounding box center [865, 216] width 27 height 9
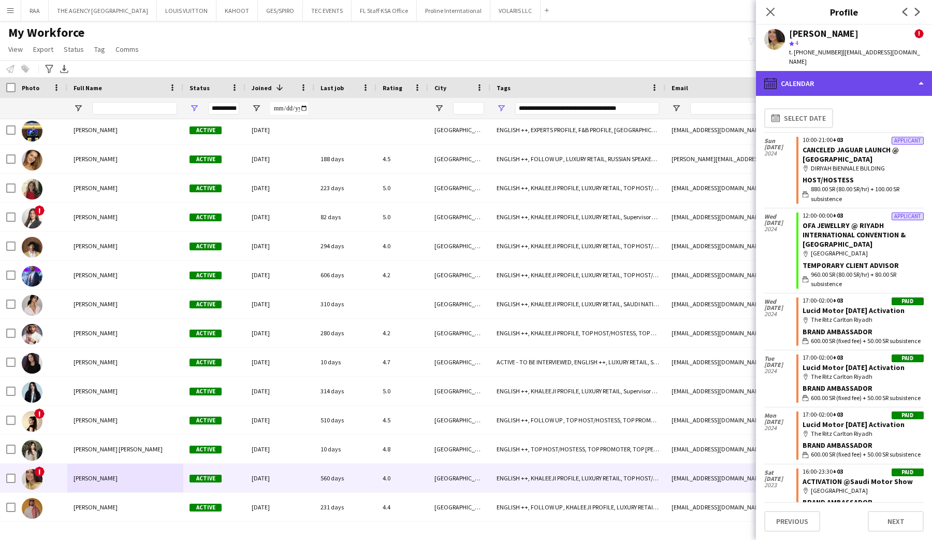
click at [854, 71] on div "calendar-full Calendar" at bounding box center [844, 83] width 176 height 25
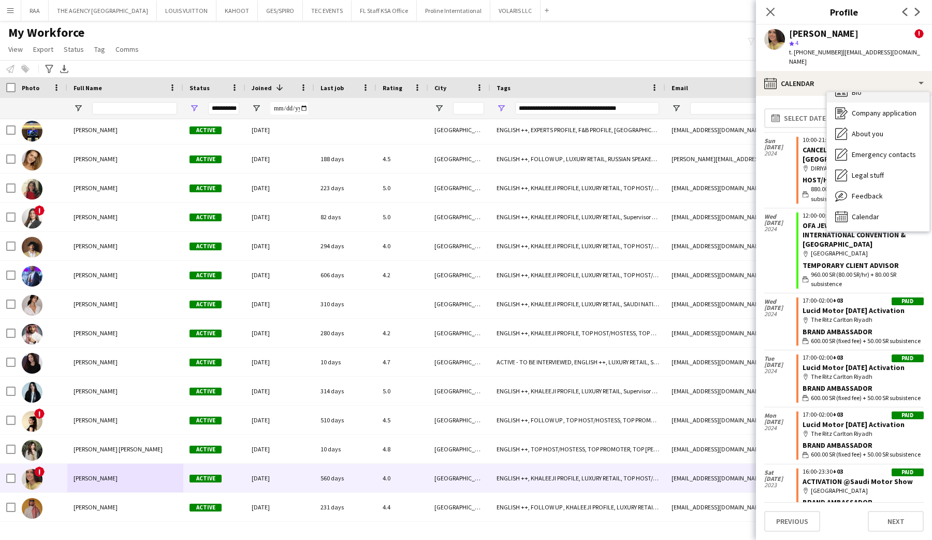
click at [856, 89] on div "Bio Bio" at bounding box center [878, 92] width 103 height 21
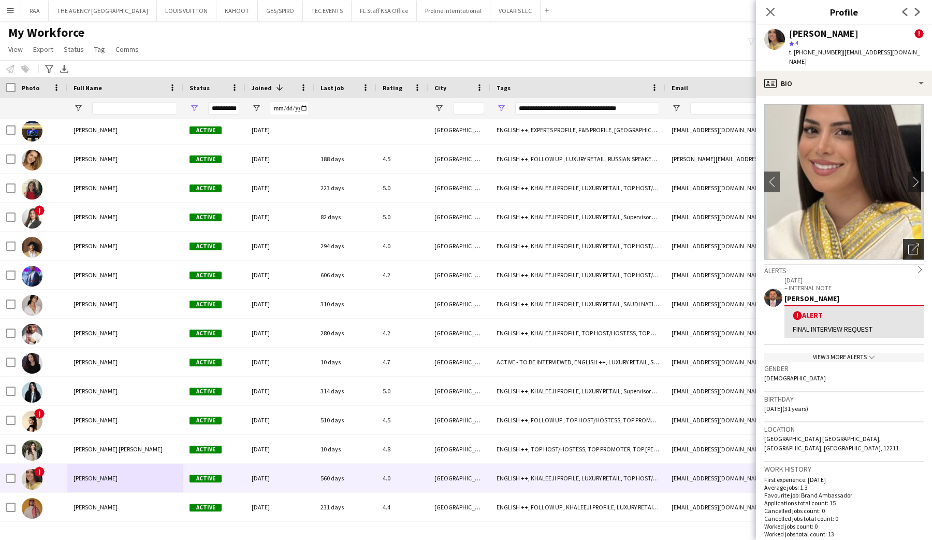
click at [914, 243] on icon "Open photos pop-in" at bounding box center [913, 248] width 11 height 11
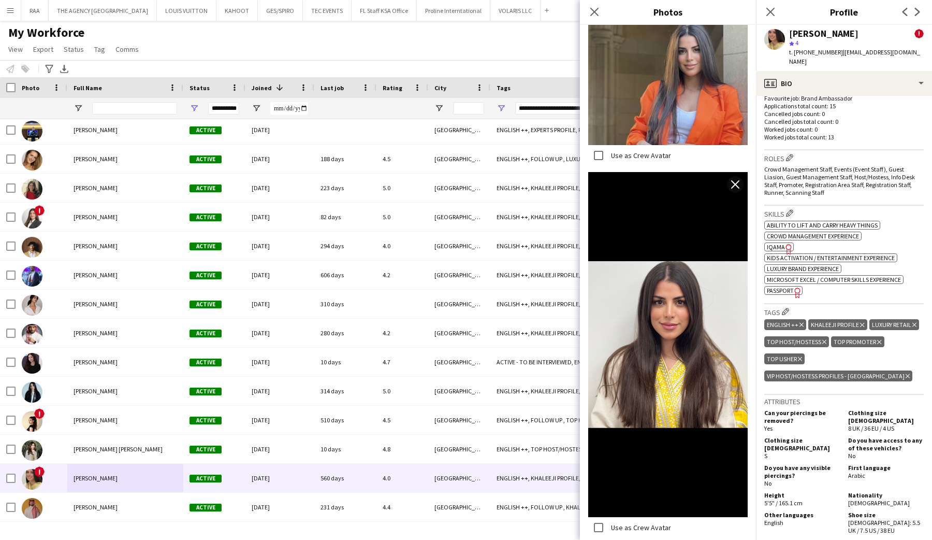
scroll to position [419, 0]
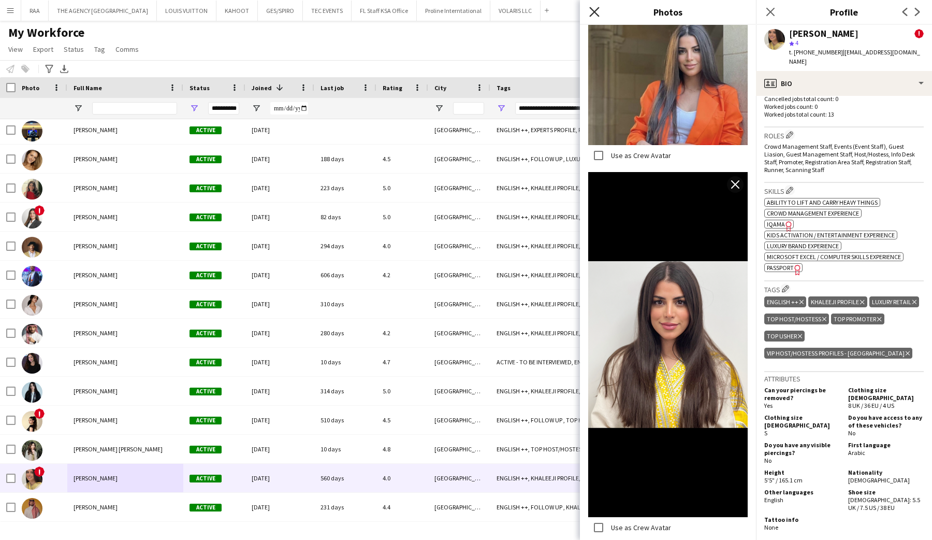
click at [590, 13] on icon "Close pop-in" at bounding box center [594, 12] width 10 height 10
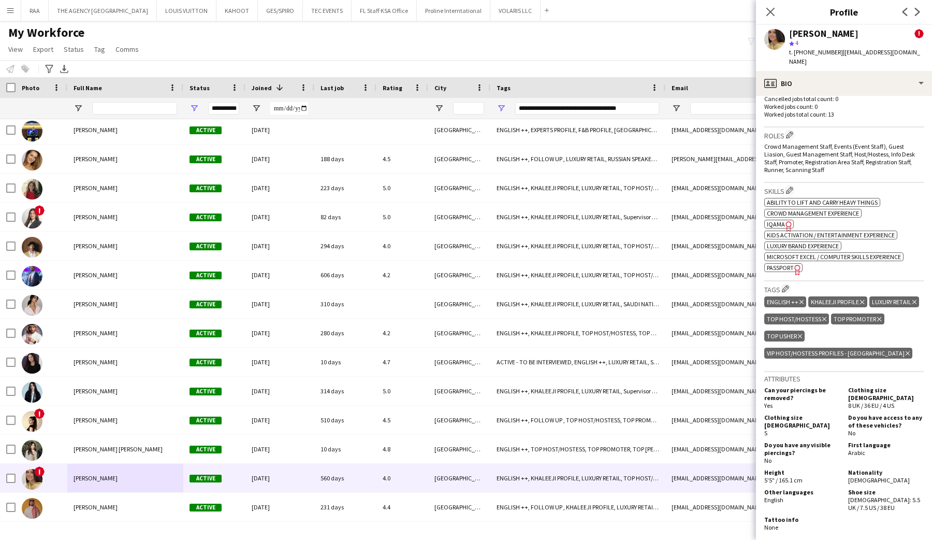
click at [618, 99] on div "**********" at bounding box center [587, 108] width 144 height 21
click at [619, 107] on div "**********" at bounding box center [587, 108] width 144 height 12
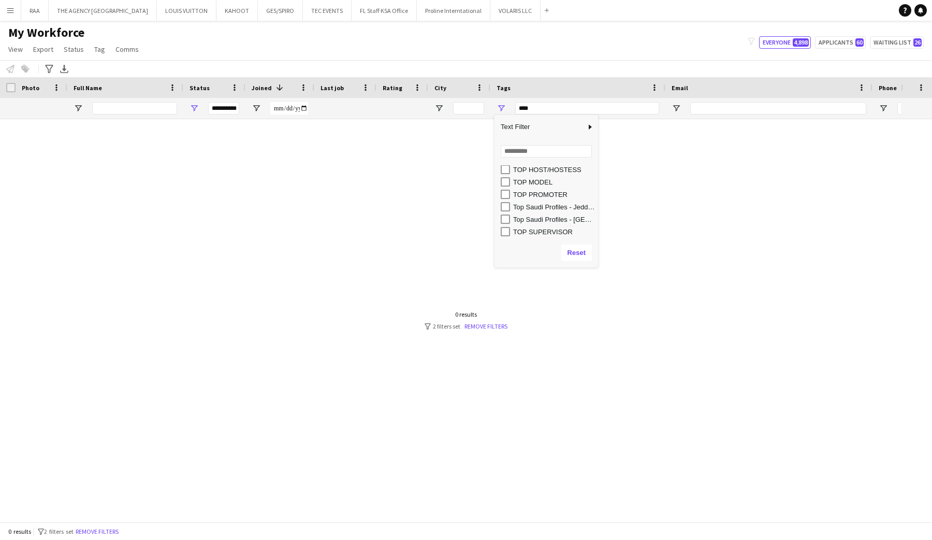
scroll to position [500, 0]
type input "**********"
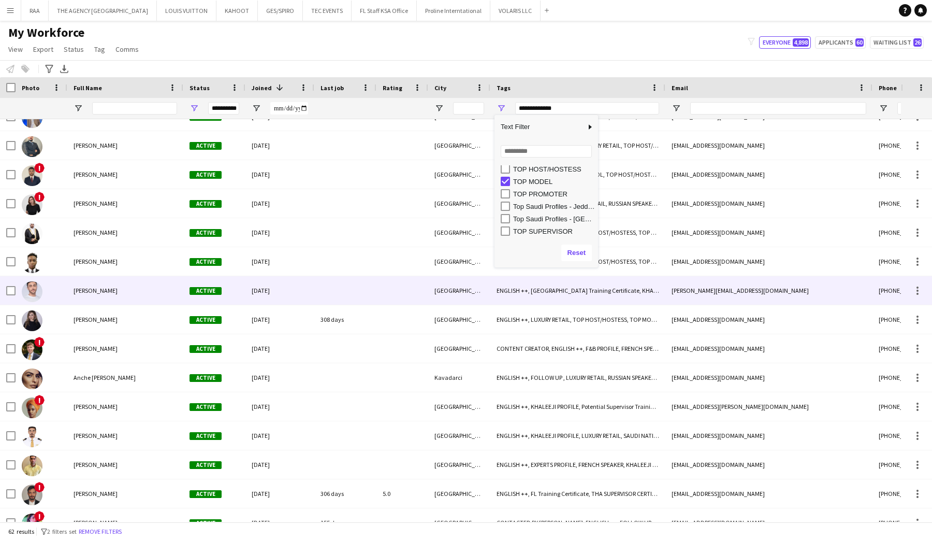
scroll to position [224, 0]
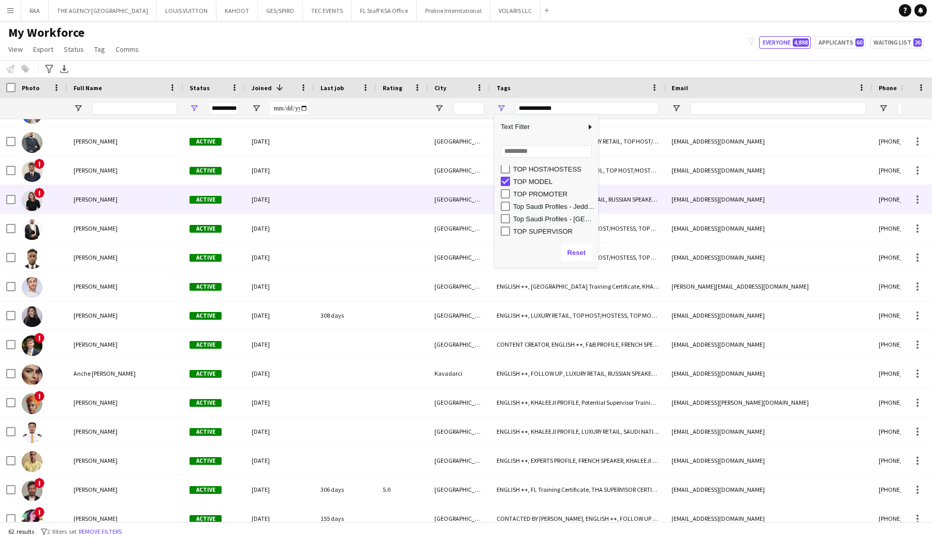
click at [136, 196] on div "[PERSON_NAME]" at bounding box center [125, 199] width 116 height 28
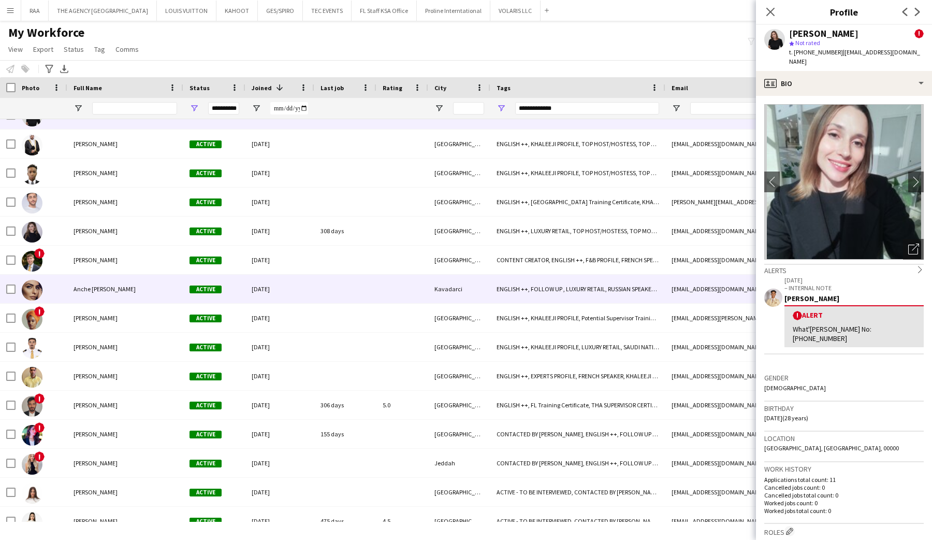
scroll to position [376, 0]
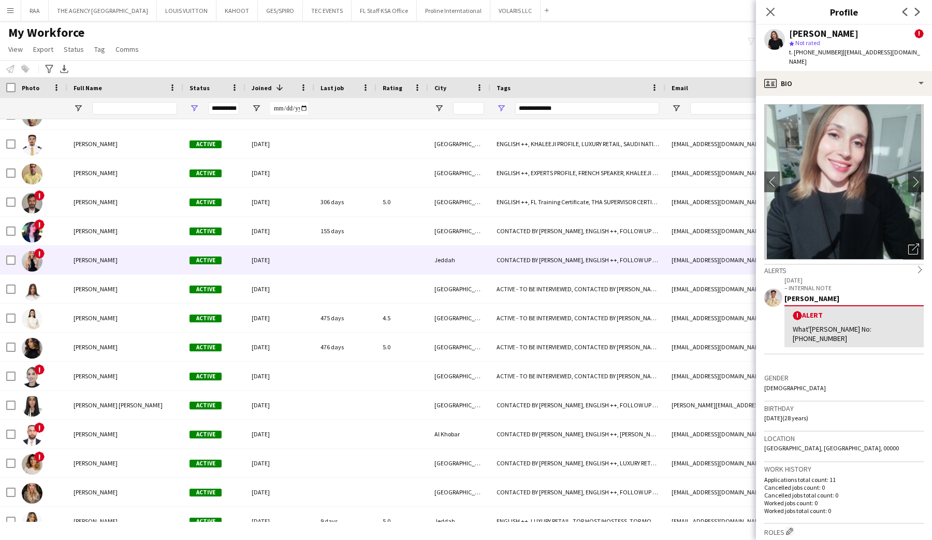
click at [106, 267] on div "[PERSON_NAME]" at bounding box center [125, 259] width 116 height 28
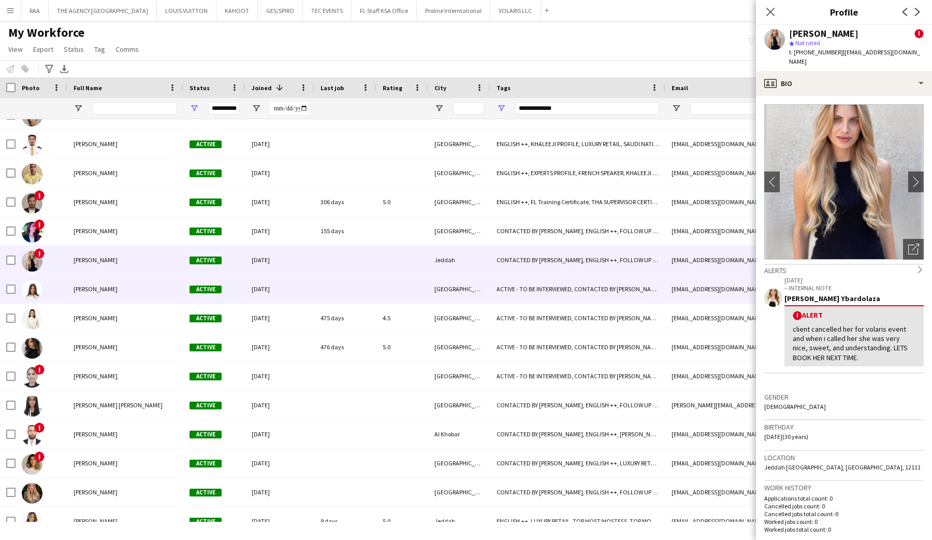
click at [106, 299] on div "[PERSON_NAME]" at bounding box center [125, 288] width 116 height 28
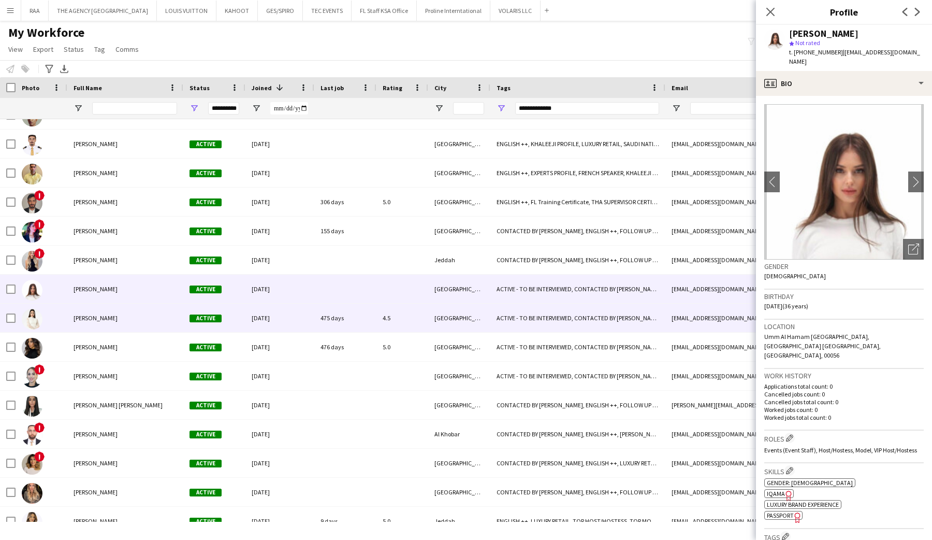
click at [105, 316] on span "[PERSON_NAME]" at bounding box center [96, 318] width 44 height 8
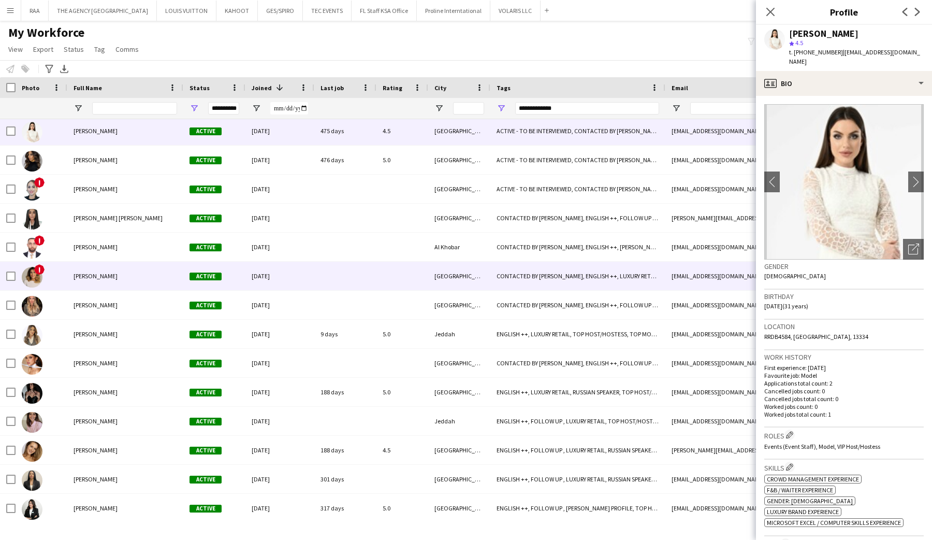
drag, startPoint x: 102, startPoint y: 283, endPoint x: 103, endPoint y: 290, distance: 6.8
click at [102, 283] on div "[PERSON_NAME]" at bounding box center [125, 275] width 116 height 28
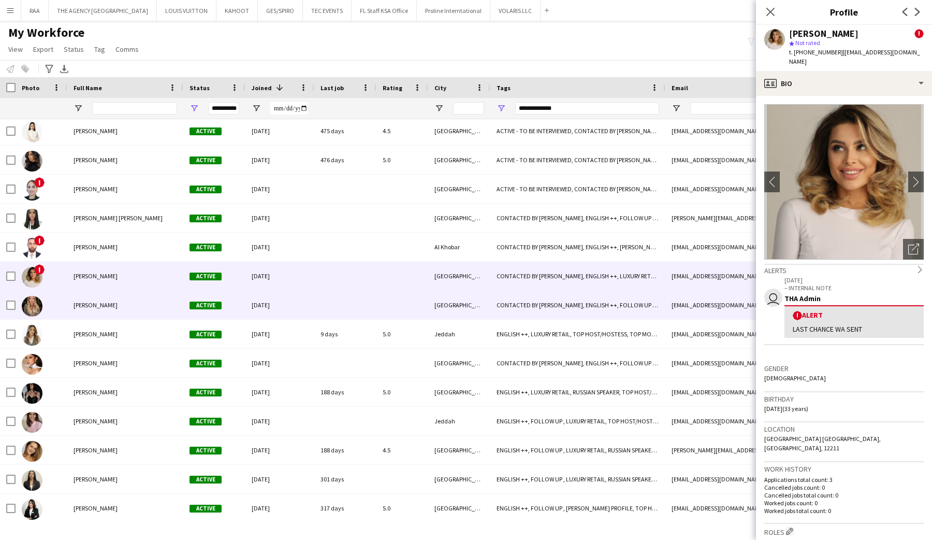
click at [98, 308] on span "[PERSON_NAME]" at bounding box center [96, 305] width 44 height 8
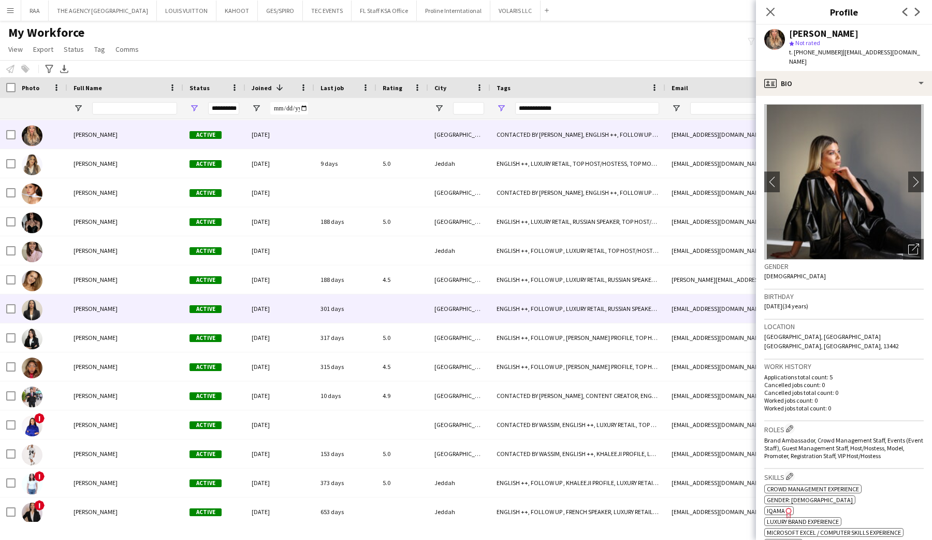
drag, startPoint x: 97, startPoint y: 316, endPoint x: 92, endPoint y: 320, distance: 6.2
click at [96, 316] on div "[PERSON_NAME]" at bounding box center [125, 308] width 116 height 28
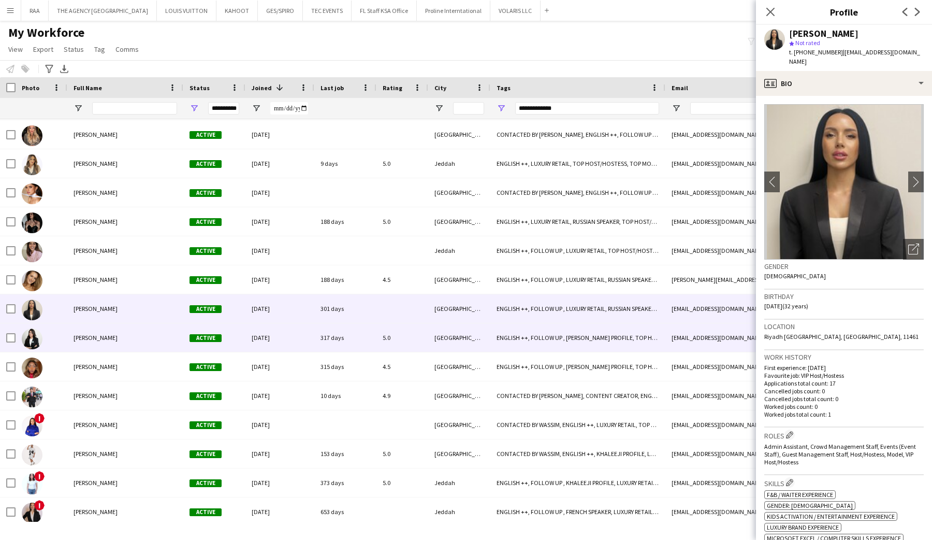
click at [90, 328] on div "[PERSON_NAME]" at bounding box center [125, 337] width 116 height 28
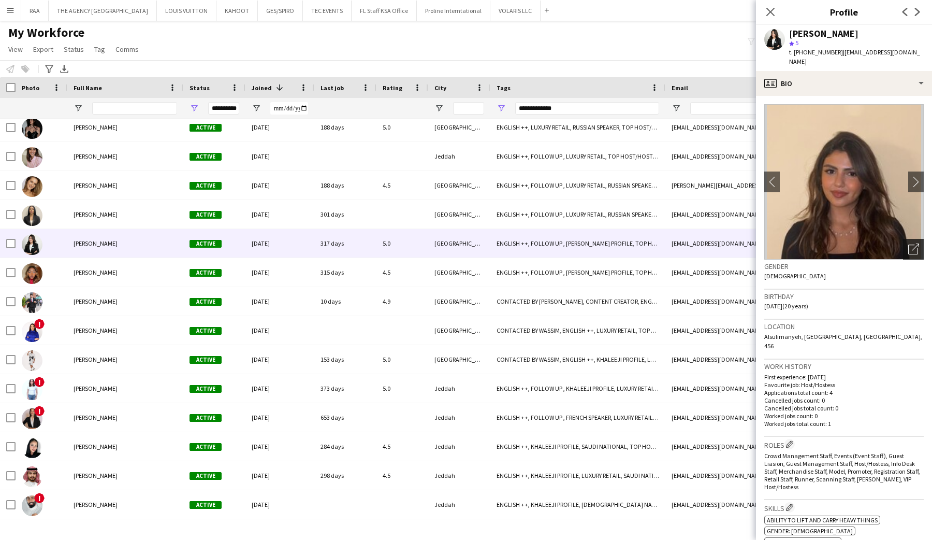
click at [911, 243] on icon "Open photos pop-in" at bounding box center [913, 248] width 11 height 11
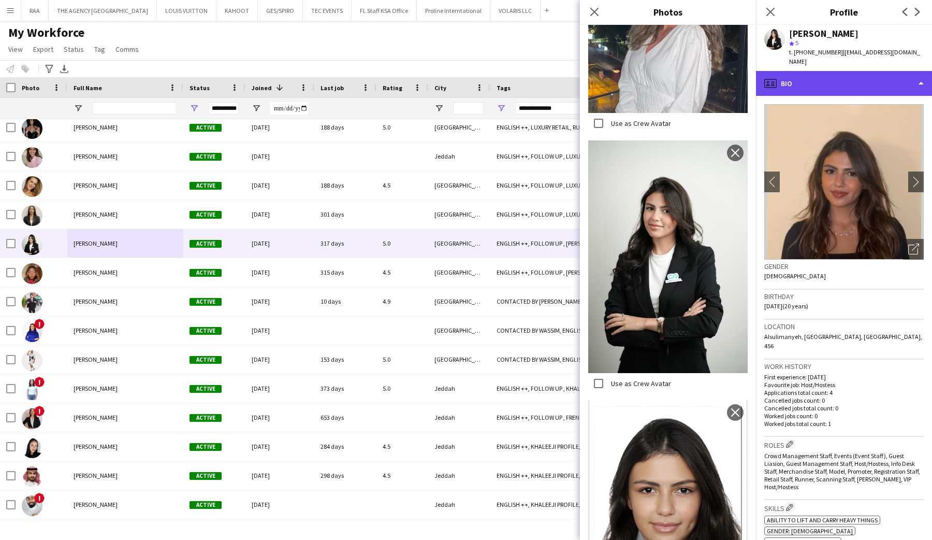
click at [853, 77] on div "profile Bio" at bounding box center [844, 83] width 176 height 25
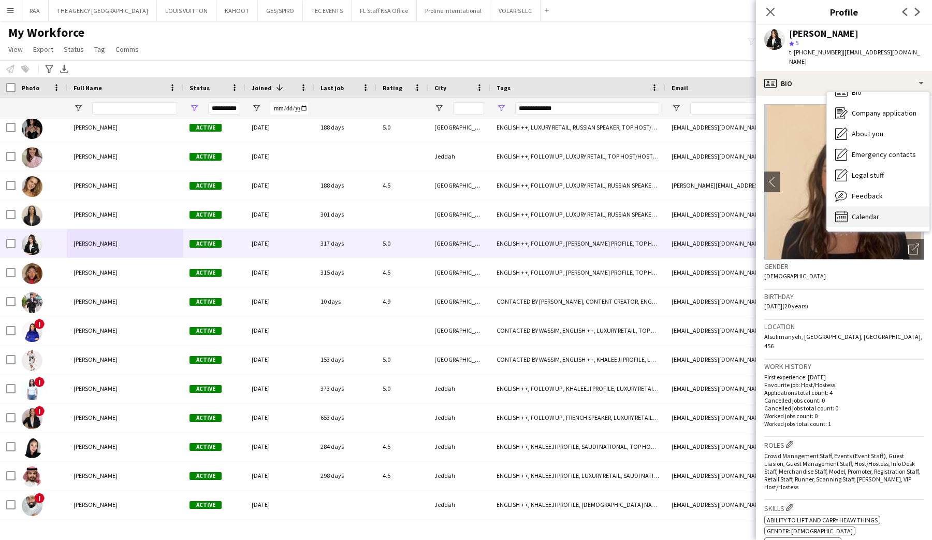
click at [877, 212] on div "Calendar Calendar" at bounding box center [878, 216] width 103 height 21
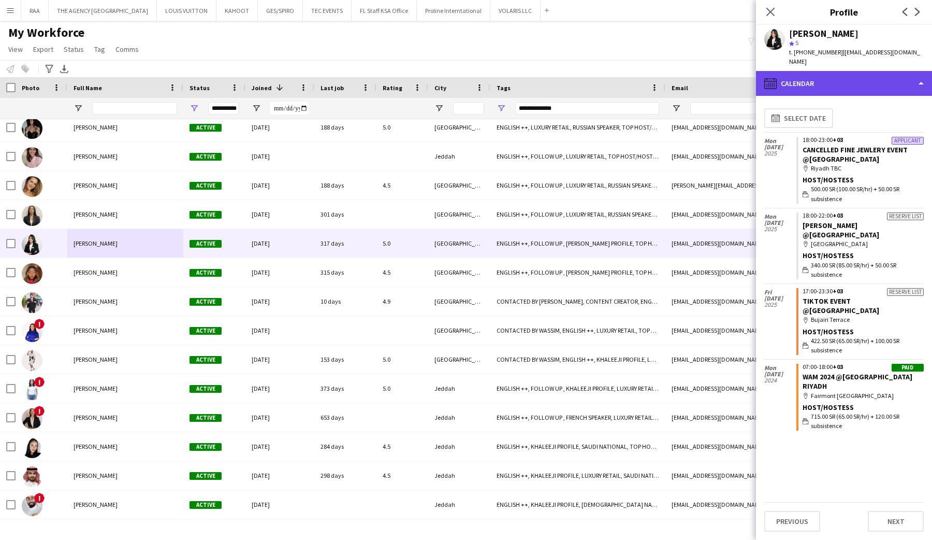
click at [851, 79] on div "calendar-full Calendar" at bounding box center [844, 83] width 176 height 25
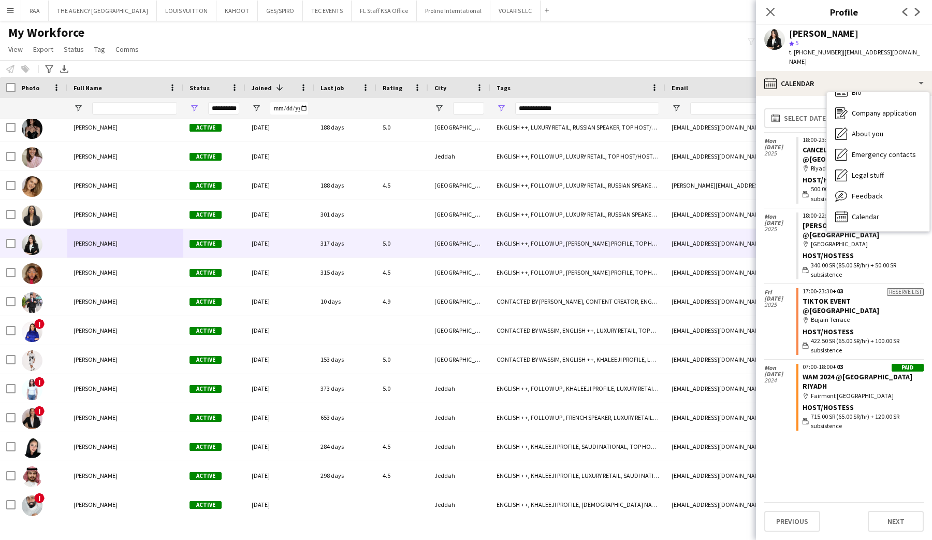
click at [776, 161] on div "[DATE]" at bounding box center [780, 170] width 32 height 75
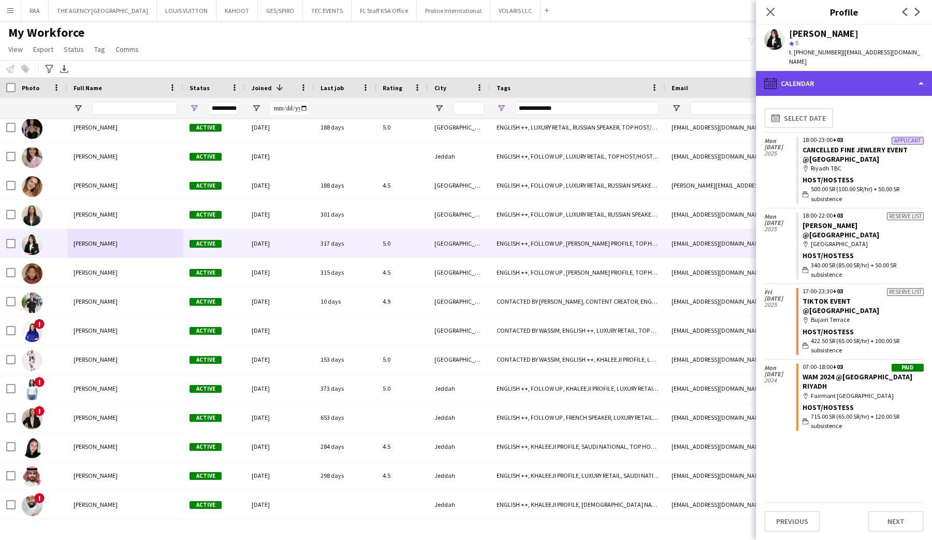
click at [855, 84] on div "calendar-full Calendar" at bounding box center [844, 83] width 176 height 25
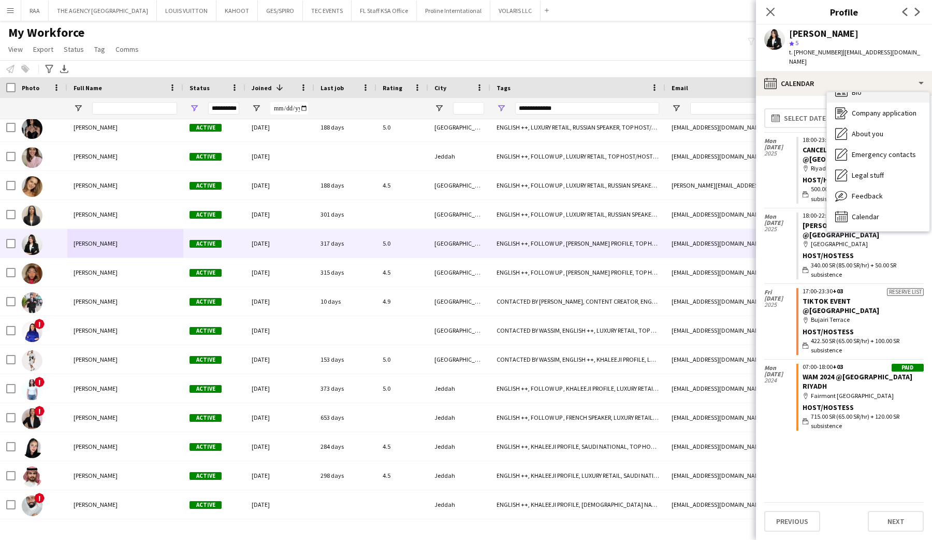
click at [858, 90] on div "Bio Bio" at bounding box center [878, 92] width 103 height 21
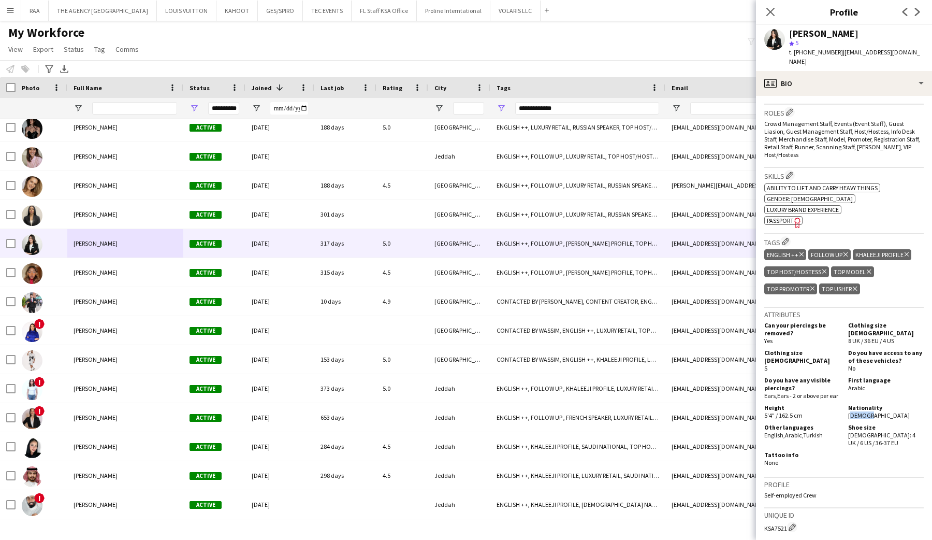
drag, startPoint x: 848, startPoint y: 400, endPoint x: 882, endPoint y: 398, distance: 33.7
click at [881, 403] on div "Nationality [DEMOGRAPHIC_DATA]" at bounding box center [884, 411] width 80 height 16
drag, startPoint x: 812, startPoint y: 420, endPoint x: 765, endPoint y: 421, distance: 47.6
click at [765, 423] on div "Other languages English , Arabic , Turkish" at bounding box center [804, 434] width 80 height 23
drag, startPoint x: 769, startPoint y: 420, endPoint x: 834, endPoint y: 420, distance: 64.2
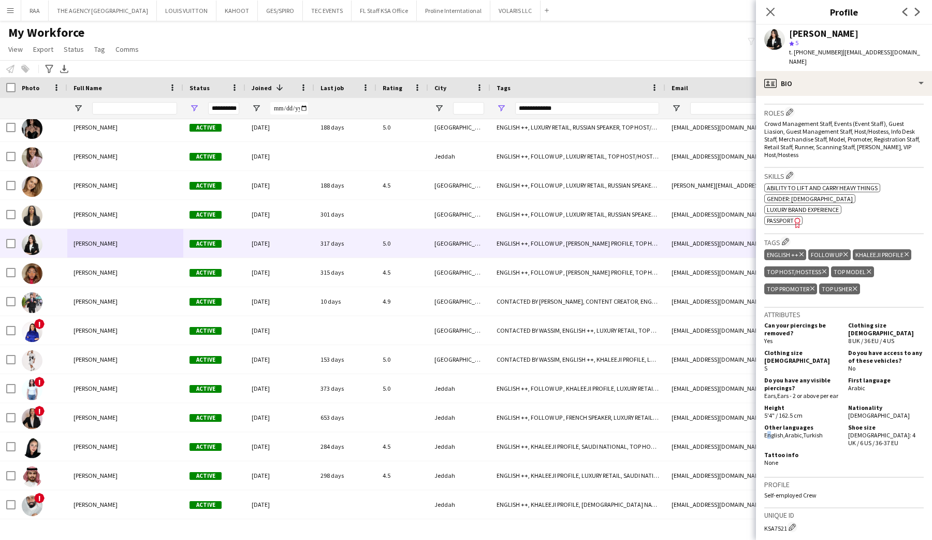
click at [824, 423] on div "Other languages English , Arabic , Turkish" at bounding box center [804, 434] width 80 height 23
copy div "English , Arabic , Turkish"
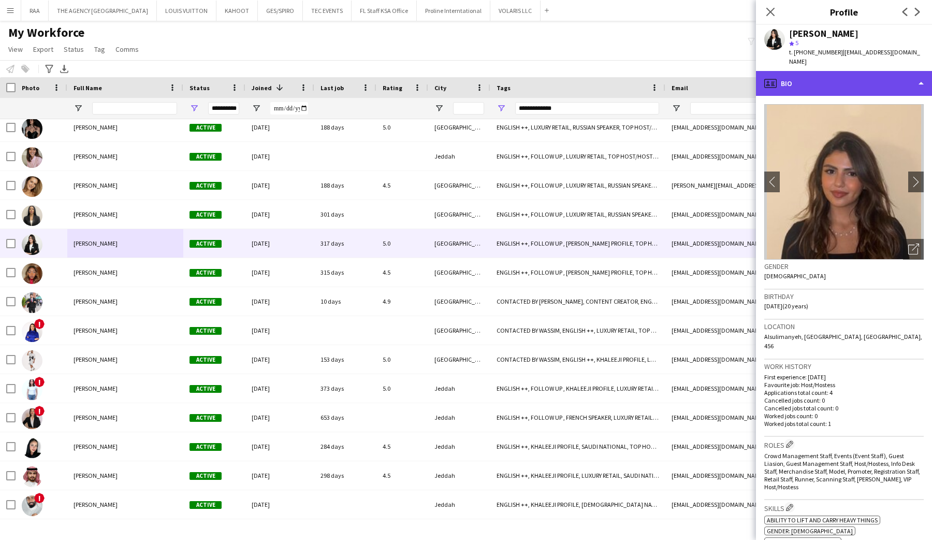
click at [810, 79] on div "profile Bio" at bounding box center [844, 83] width 176 height 25
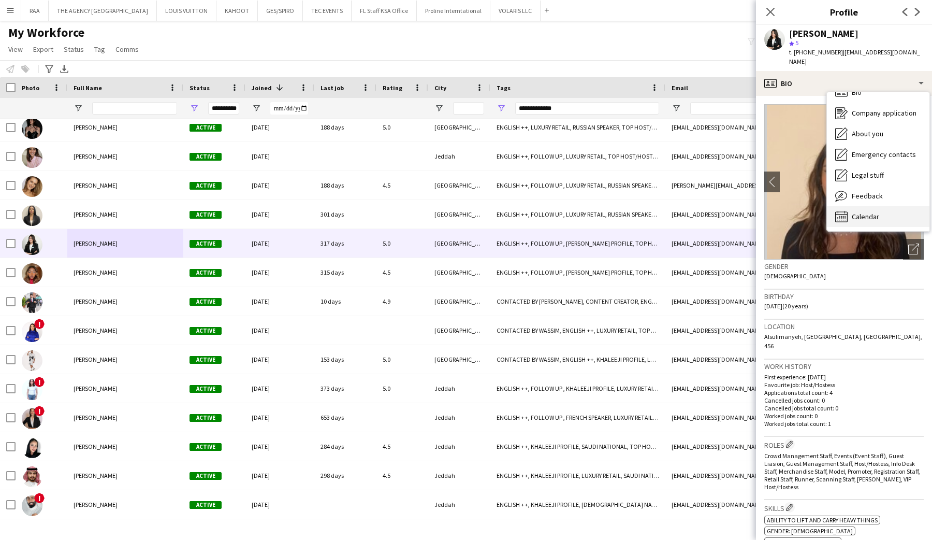
click at [866, 212] on span "Calendar" at bounding box center [865, 216] width 27 height 9
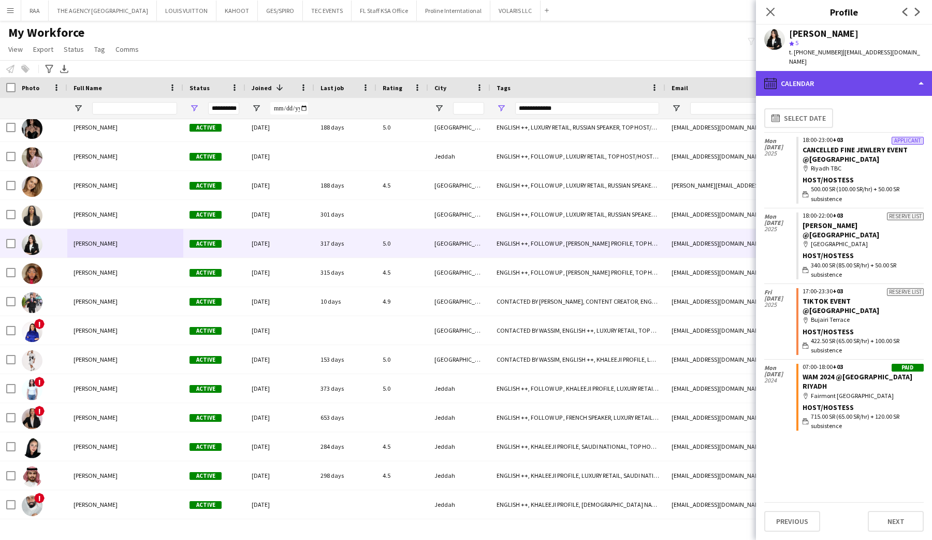
click at [823, 71] on div "calendar-full Calendar" at bounding box center [844, 83] width 176 height 25
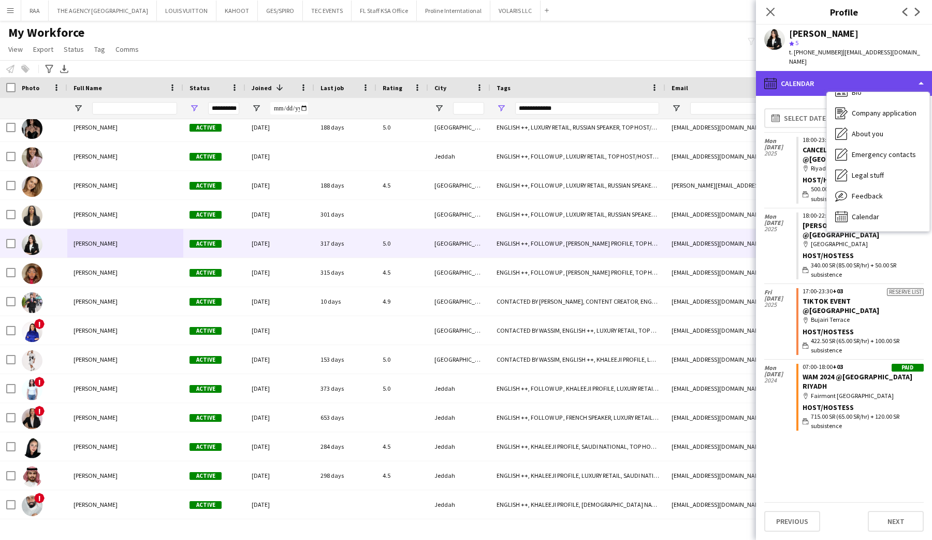
click at [834, 81] on div "calendar-full Calendar" at bounding box center [844, 83] width 176 height 25
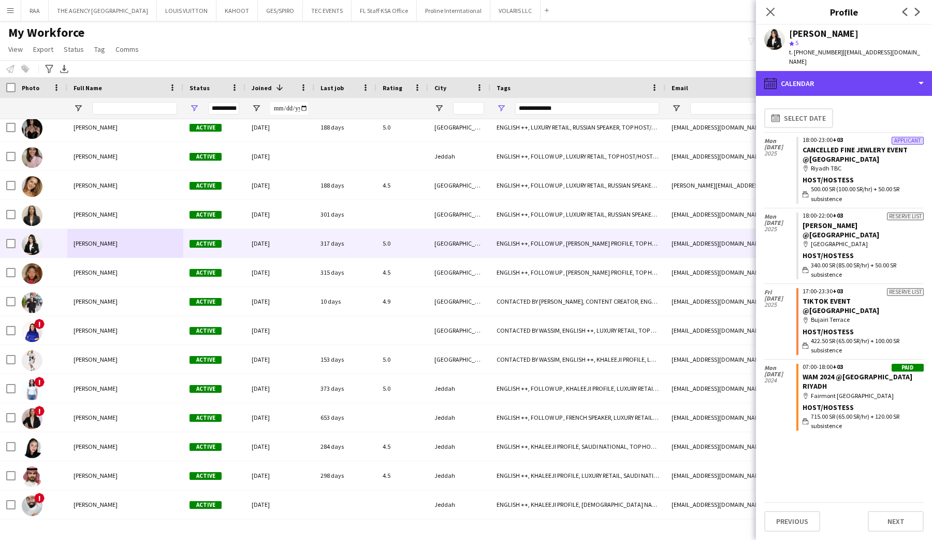
click at [848, 79] on div "calendar-full Calendar" at bounding box center [844, 83] width 176 height 25
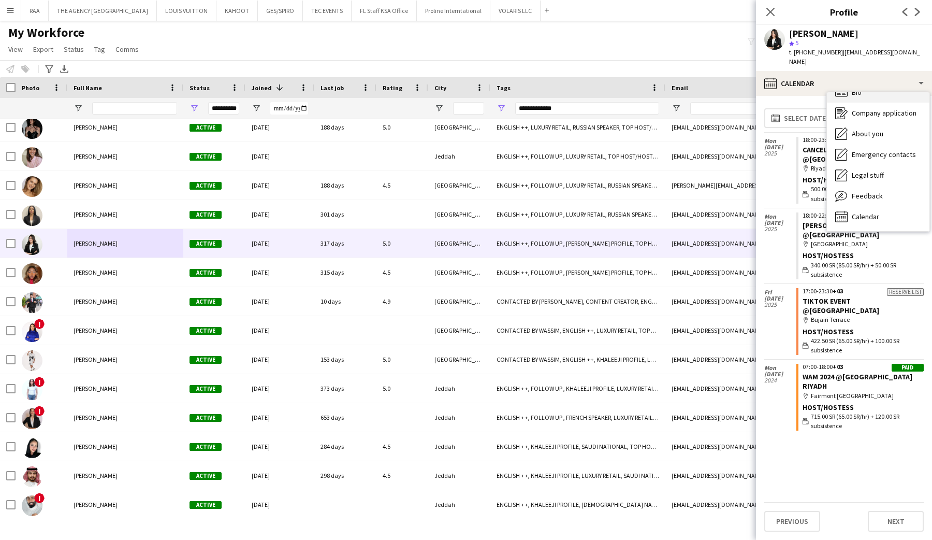
click at [866, 91] on div "Bio Bio" at bounding box center [878, 92] width 103 height 21
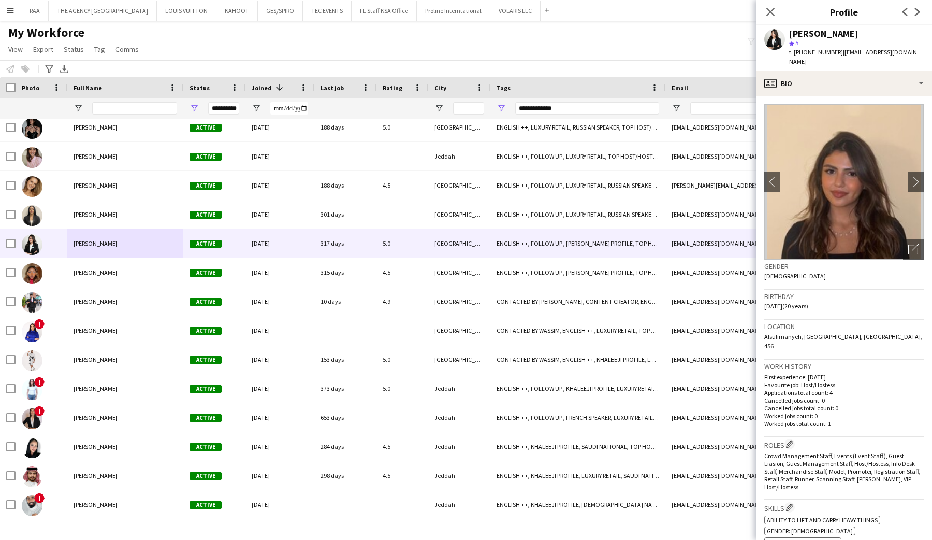
click at [821, 61] on div "[PERSON_NAME] star 5 t. [PHONE_NUMBER] | [EMAIL_ADDRESS][DOMAIN_NAME]" at bounding box center [844, 48] width 176 height 46
click at [903, 240] on div "Open photos pop-in" at bounding box center [913, 249] width 21 height 21
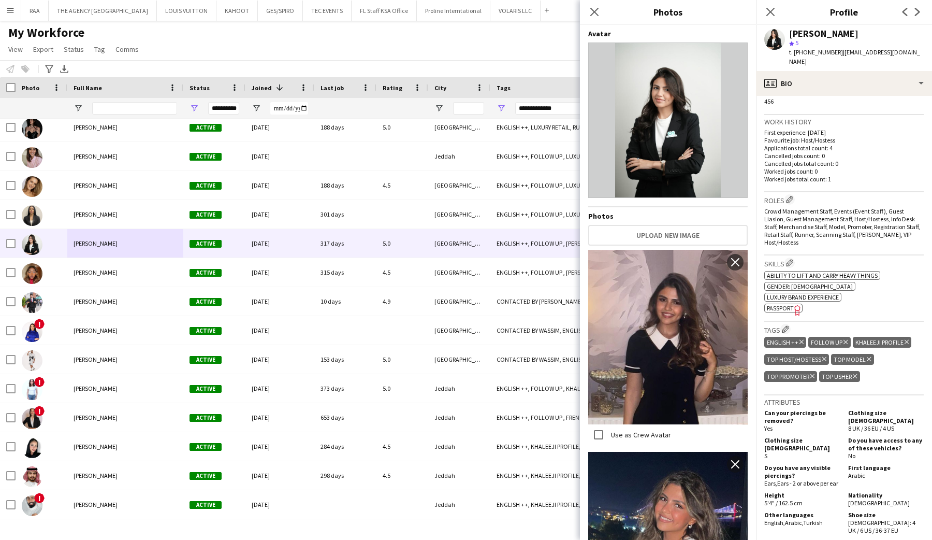
scroll to position [0, 0]
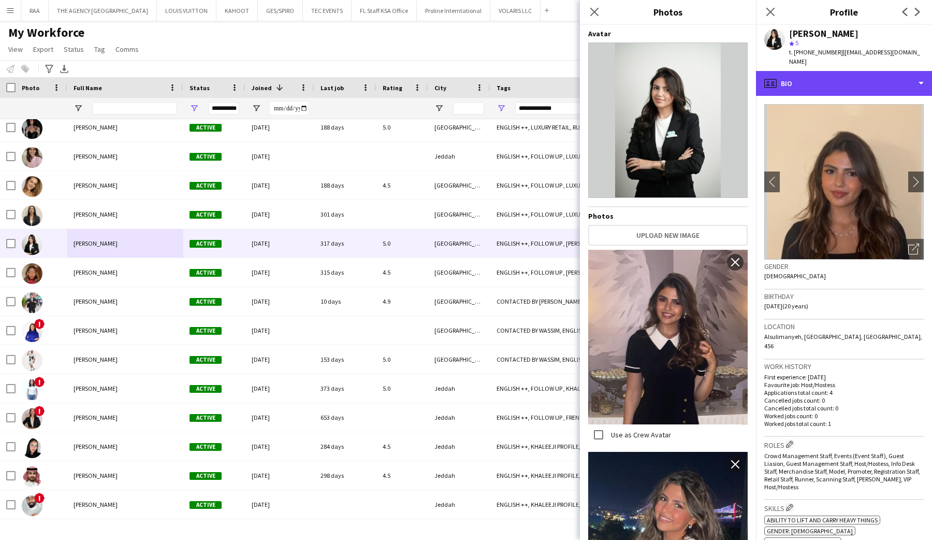
drag, startPoint x: 823, startPoint y: 78, endPoint x: 829, endPoint y: 91, distance: 14.4
click at [823, 78] on div "profile Bio" at bounding box center [844, 83] width 176 height 25
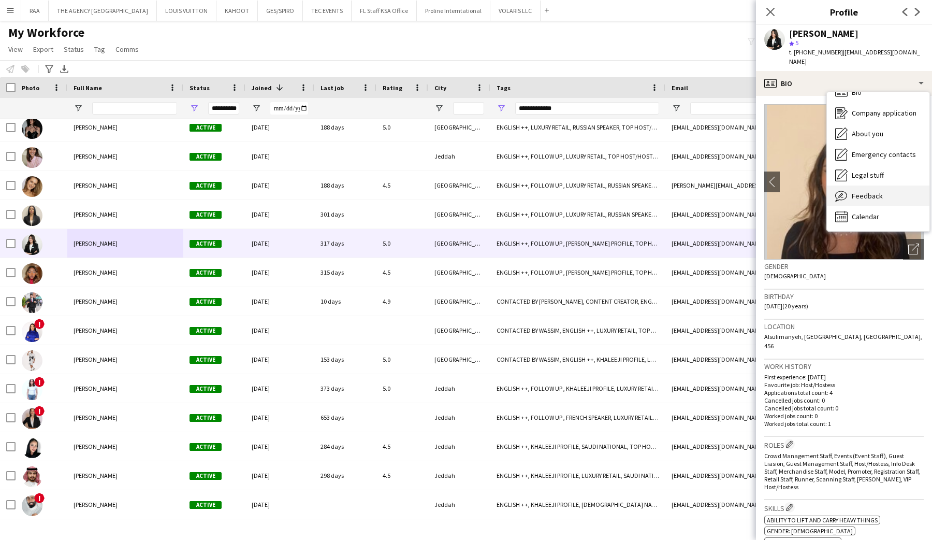
click at [848, 185] on div "Feedback Feedback" at bounding box center [878, 195] width 103 height 21
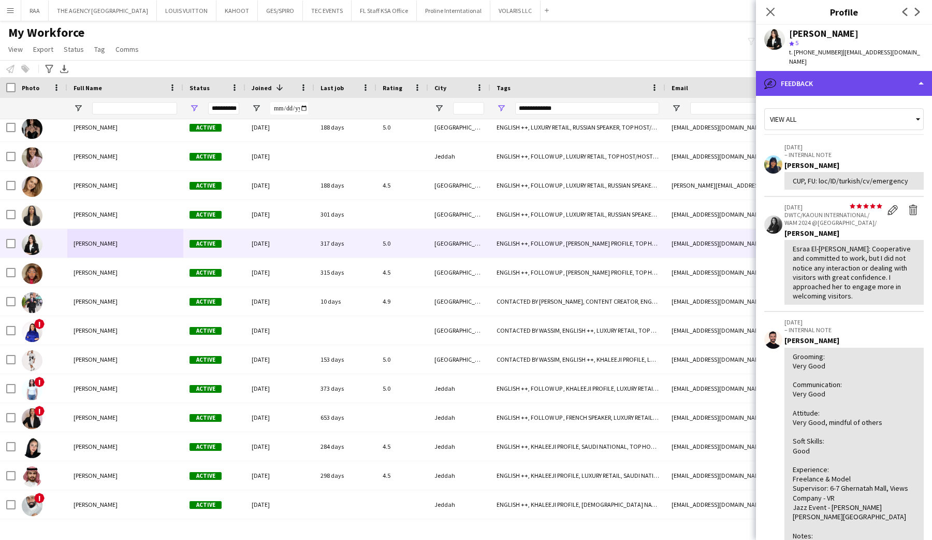
drag, startPoint x: 858, startPoint y: 69, endPoint x: 871, endPoint y: 78, distance: 15.7
click at [857, 71] on div "bubble-pencil Feedback" at bounding box center [844, 83] width 176 height 25
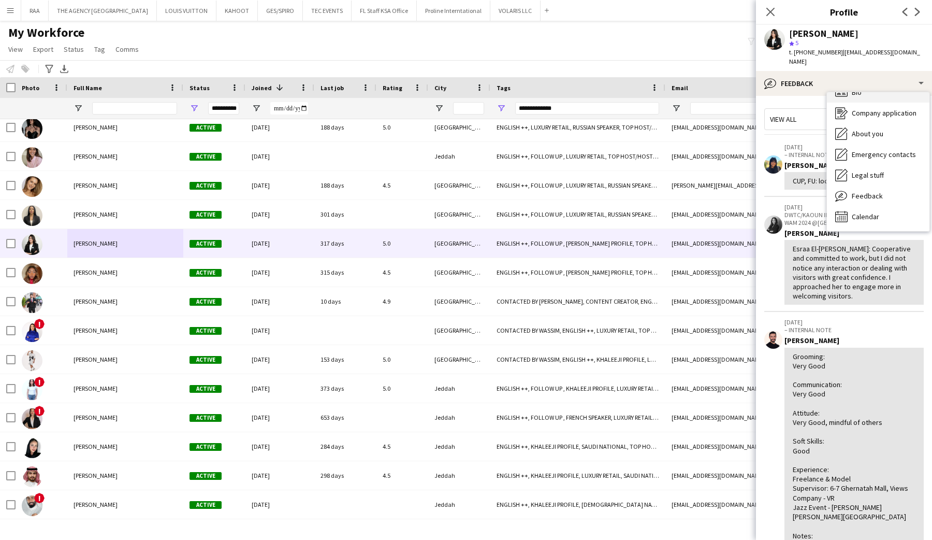
click at [873, 85] on div "Bio Bio" at bounding box center [878, 92] width 103 height 21
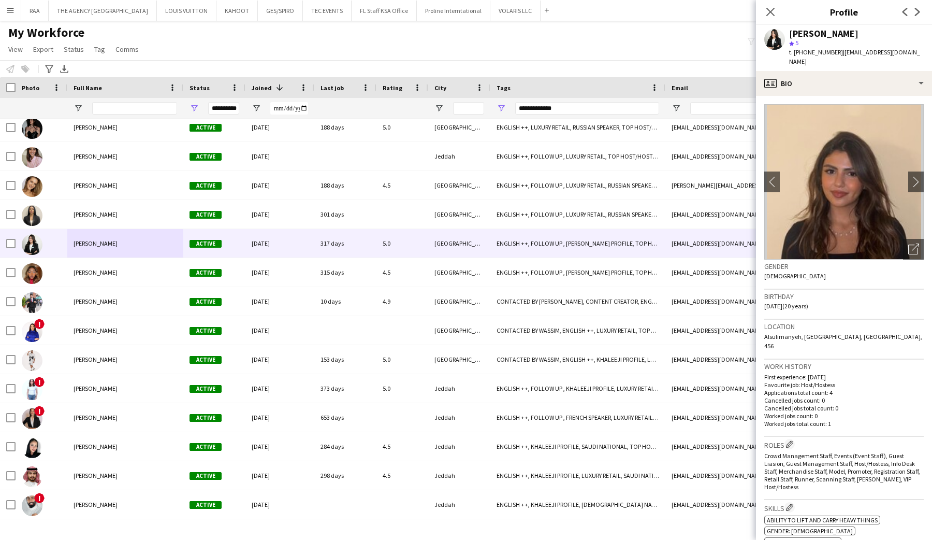
drag, startPoint x: 913, startPoint y: 240, endPoint x: 816, endPoint y: 253, distance: 98.1
click at [913, 243] on icon "Open photos pop-in" at bounding box center [913, 248] width 11 height 11
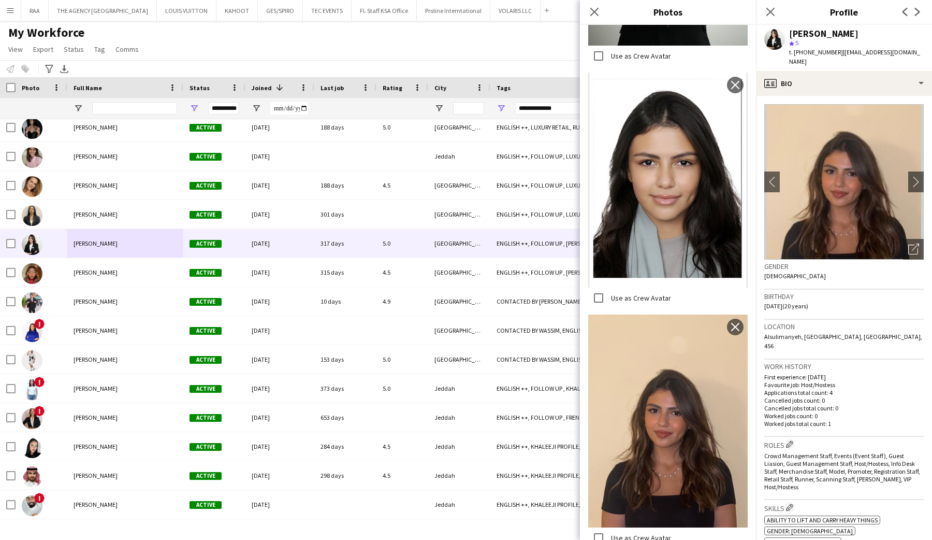
scroll to position [848, 0]
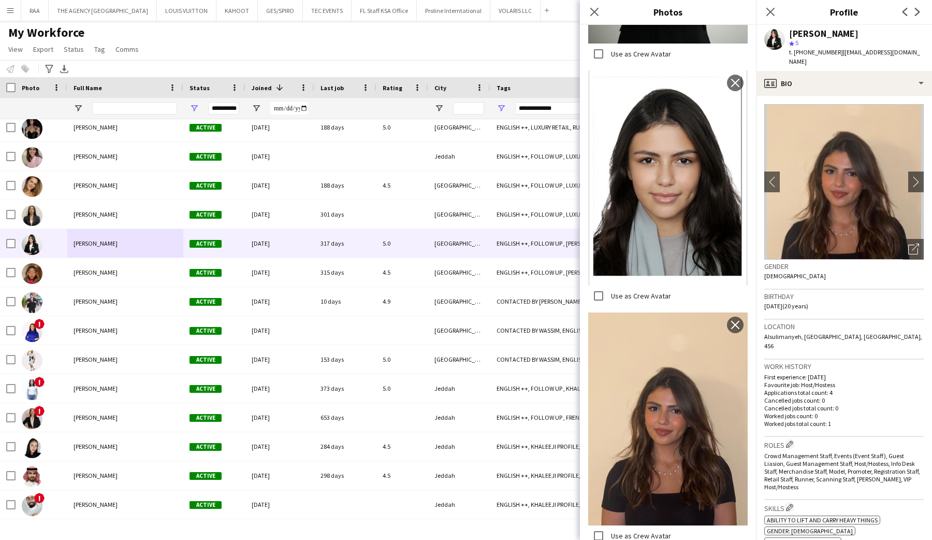
drag, startPoint x: 593, startPoint y: 9, endPoint x: 586, endPoint y: 17, distance: 11.0
click at [593, 9] on icon "Close pop-in" at bounding box center [594, 12] width 8 height 8
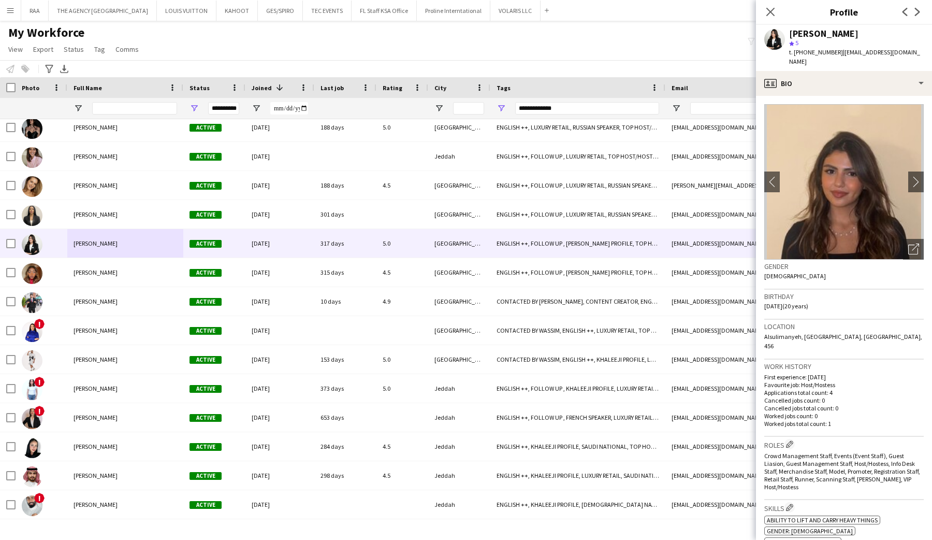
drag, startPoint x: 765, startPoint y: 298, endPoint x: 809, endPoint y: 325, distance: 50.9
click at [792, 302] on span "[DATE] (20 years)" at bounding box center [786, 306] width 44 height 8
copy span "[DATE]"
